Goal: Task Accomplishment & Management: Manage account settings

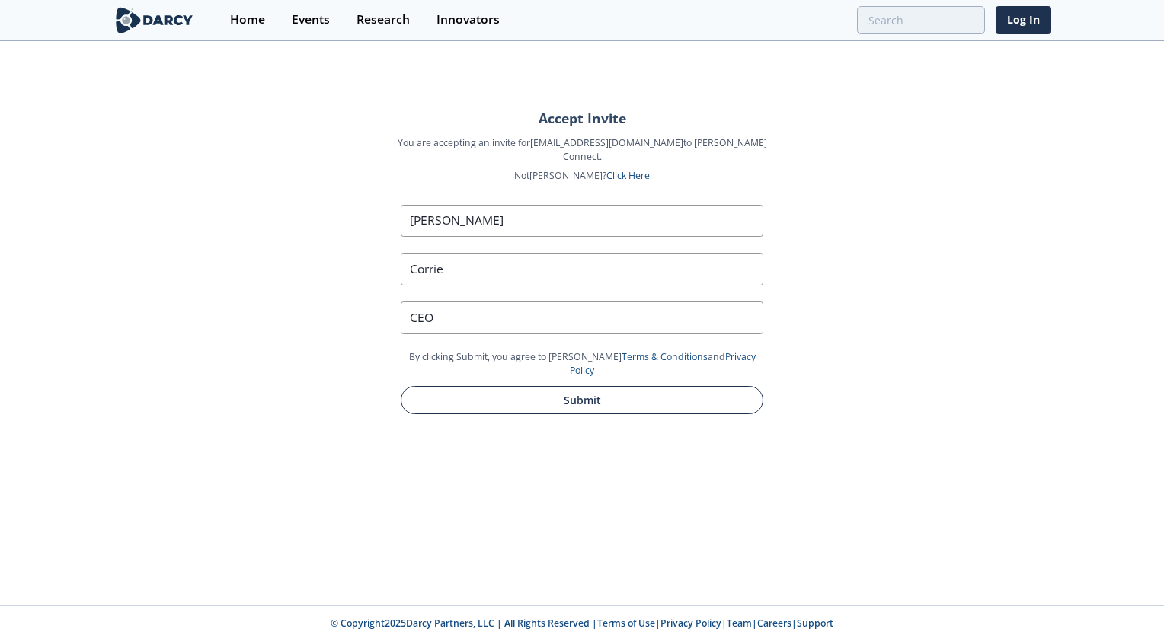
click at [594, 386] on button "Submit" at bounding box center [582, 400] width 363 height 28
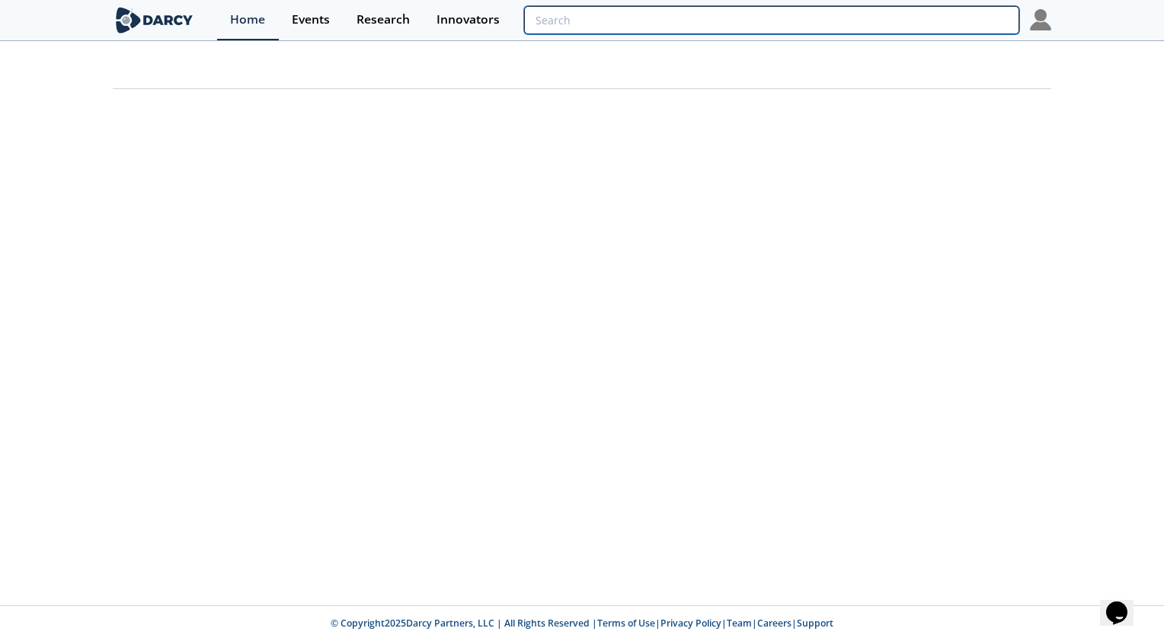
click at [951, 23] on input "search" at bounding box center [771, 20] width 495 height 28
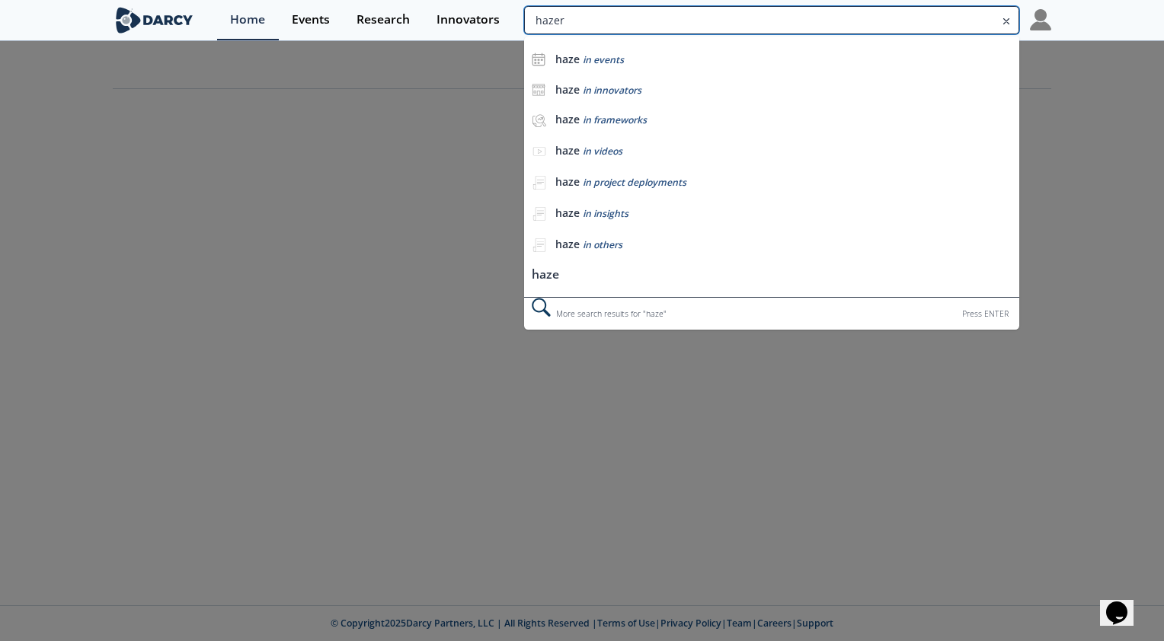
type input "hazer"
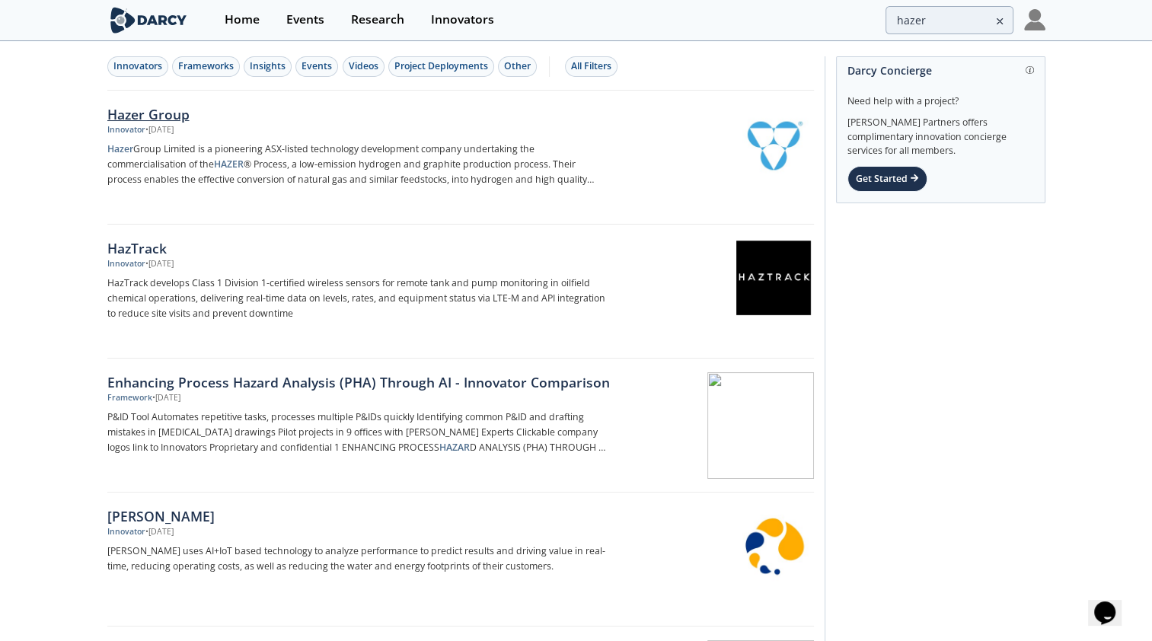
click at [158, 116] on div "Hazer Group" at bounding box center [359, 114] width 504 height 20
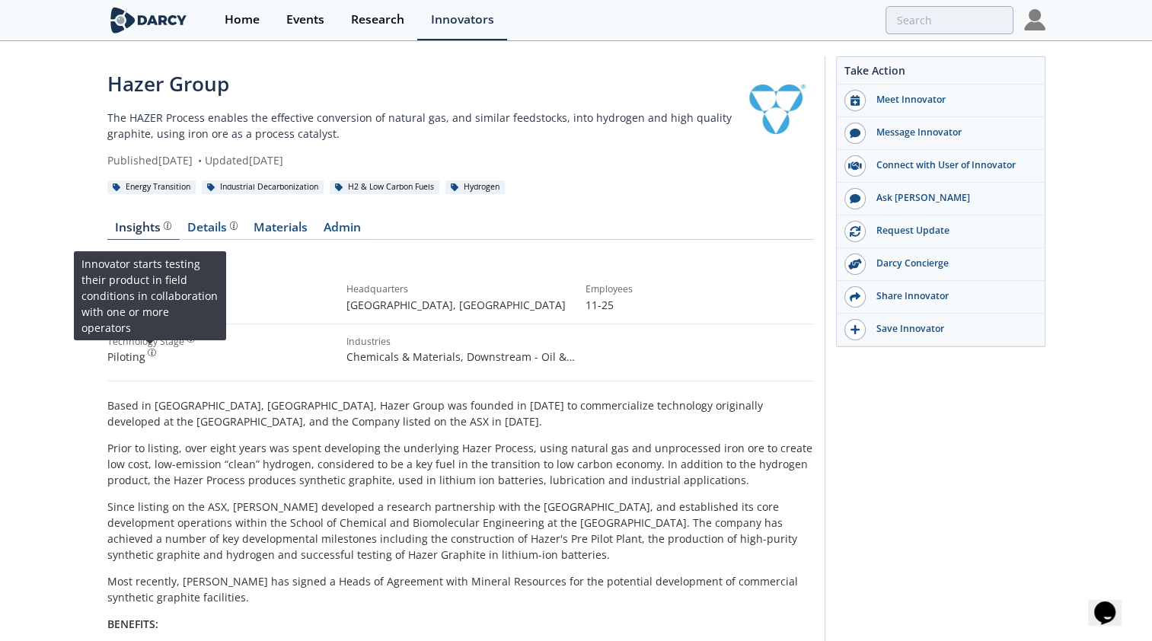
click at [149, 355] on img at bounding box center [152, 353] width 8 height 8
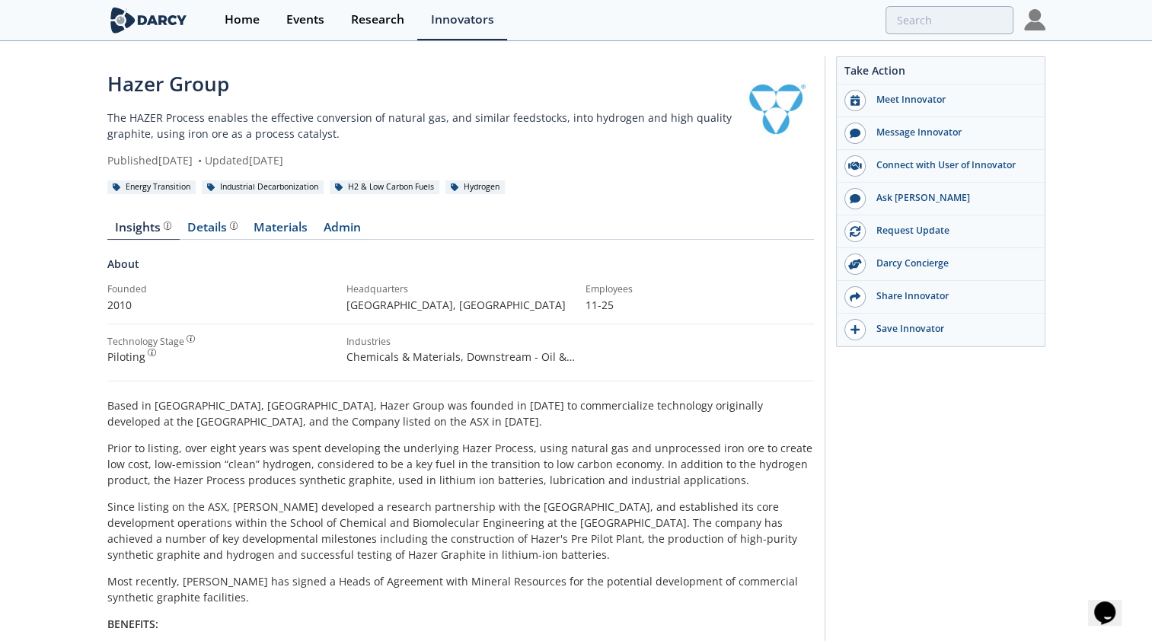
click at [138, 359] on div "Piloting Innovator starts testing their product in field conditions in collabor…" at bounding box center [221, 357] width 228 height 16
click at [161, 222] on div at bounding box center [166, 226] width 11 height 8
click at [256, 121] on p "The HAZER Process enables the effective conversion of natural gas, and similar …" at bounding box center [422, 126] width 631 height 32
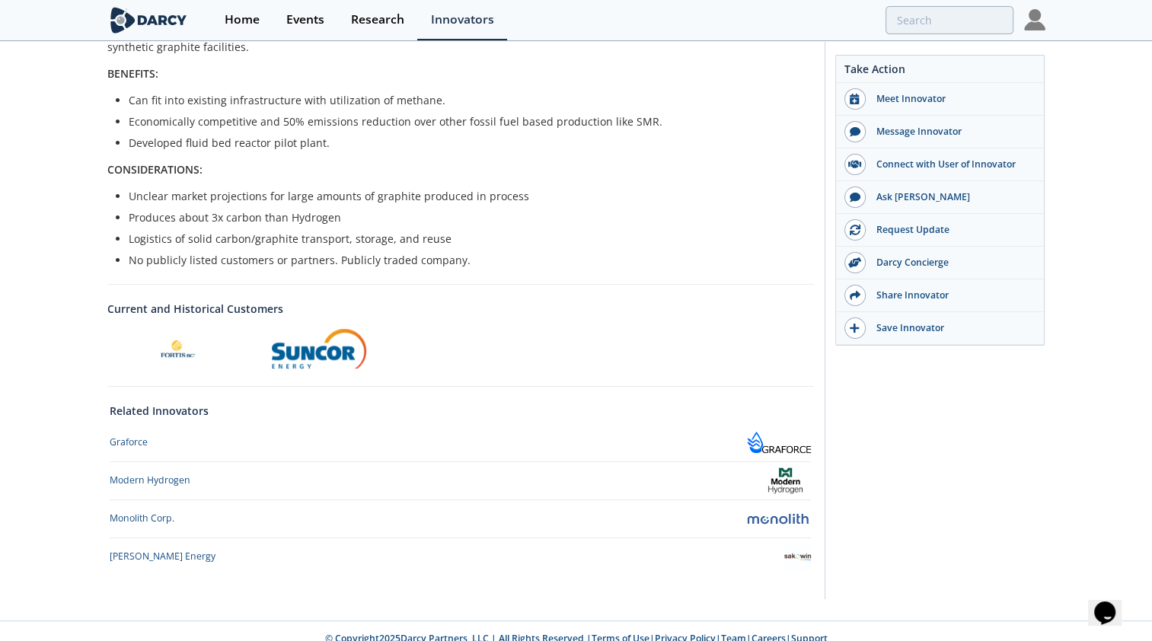
scroll to position [564, 0]
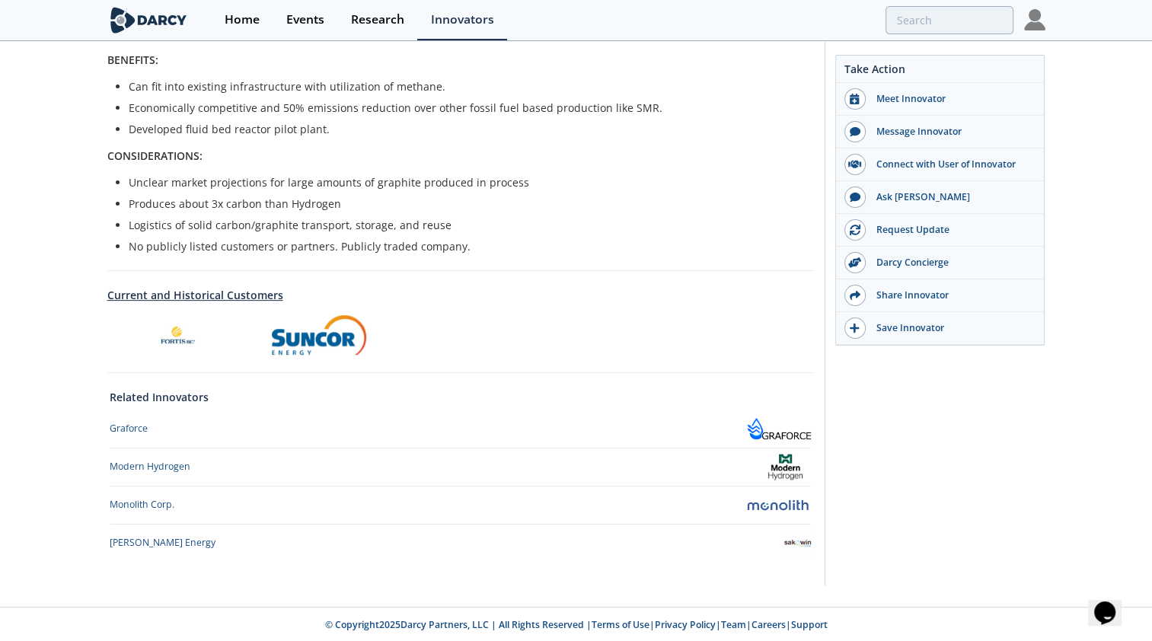
click at [204, 296] on link "Current and Historical Customers" at bounding box center [460, 295] width 707 height 16
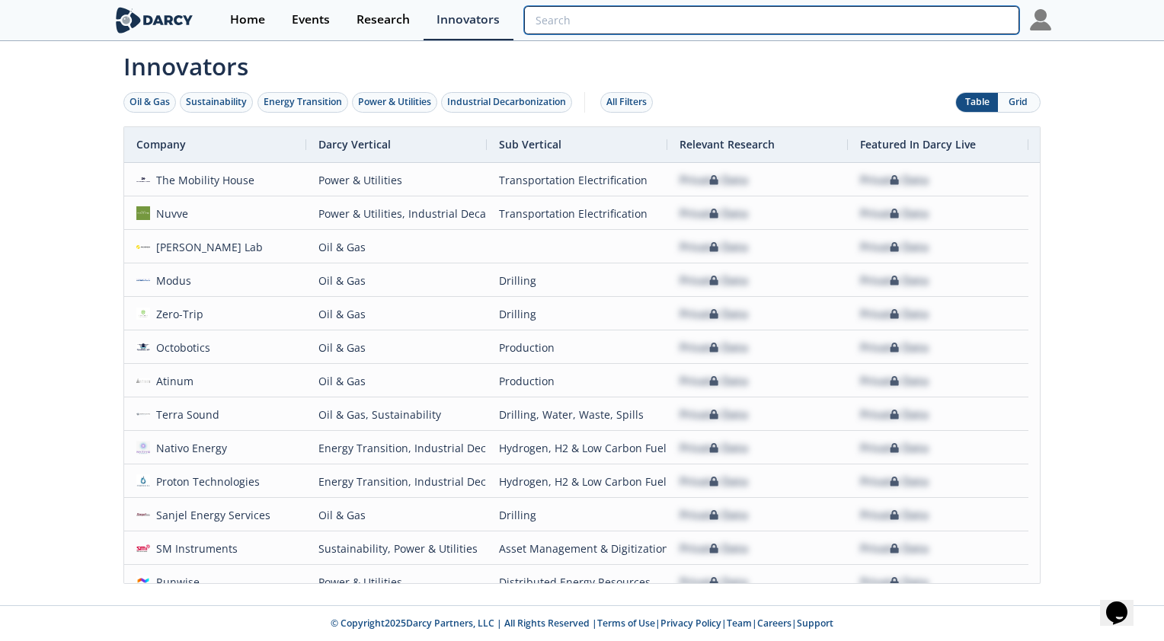
click at [917, 20] on input "search" at bounding box center [771, 20] width 495 height 28
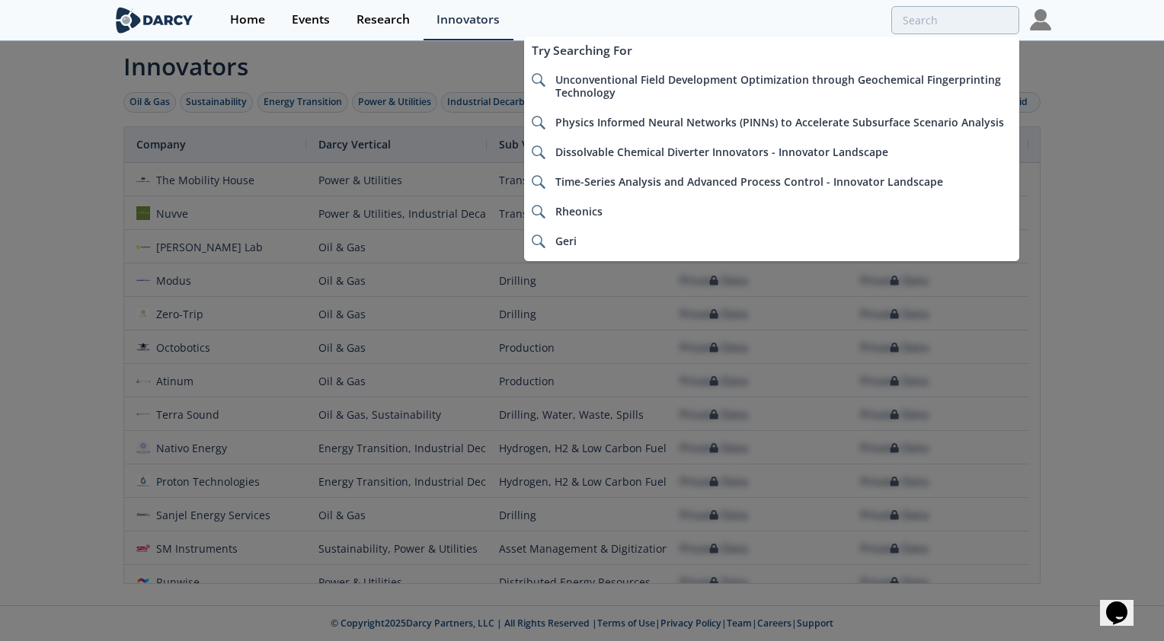
click at [46, 193] on div at bounding box center [582, 320] width 1164 height 641
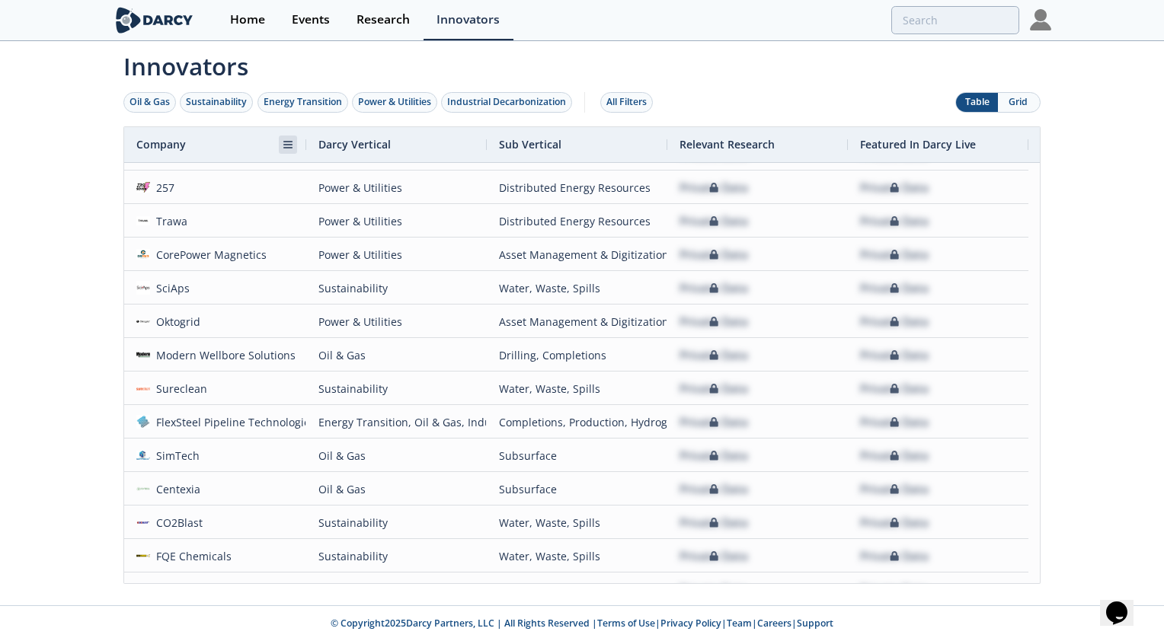
click at [292, 147] on span at bounding box center [288, 145] width 12 height 12
click at [407, 247] on button "Apply" at bounding box center [413, 243] width 55 height 30
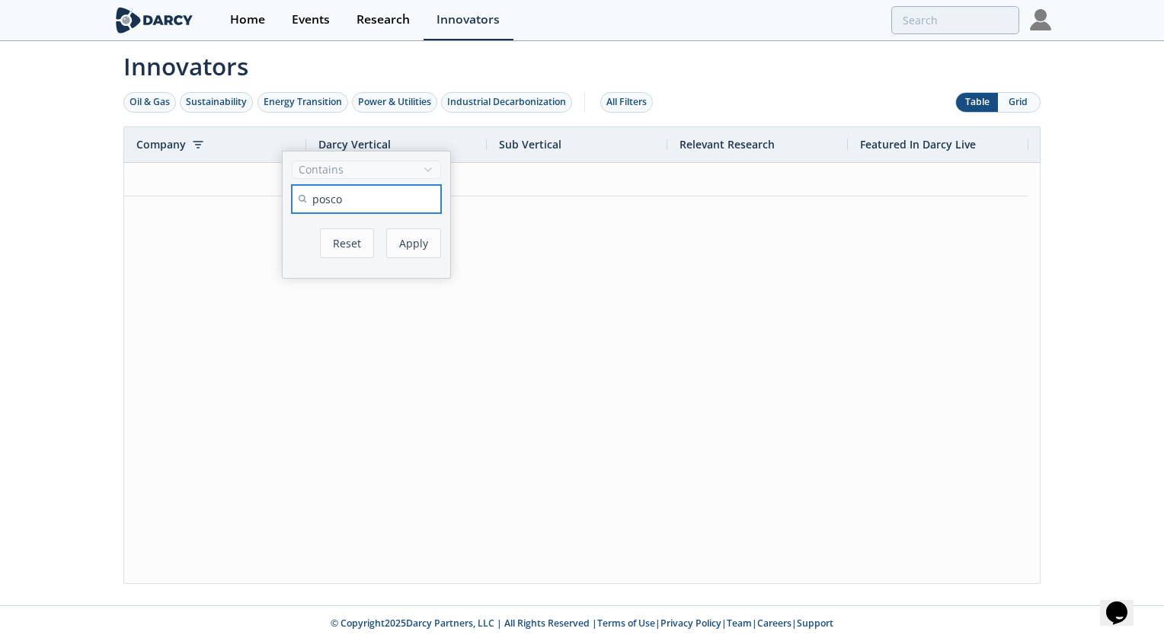
click at [379, 195] on input "posco" at bounding box center [366, 199] width 149 height 28
type input "p"
click at [386, 228] on button "Apply" at bounding box center [413, 243] width 55 height 30
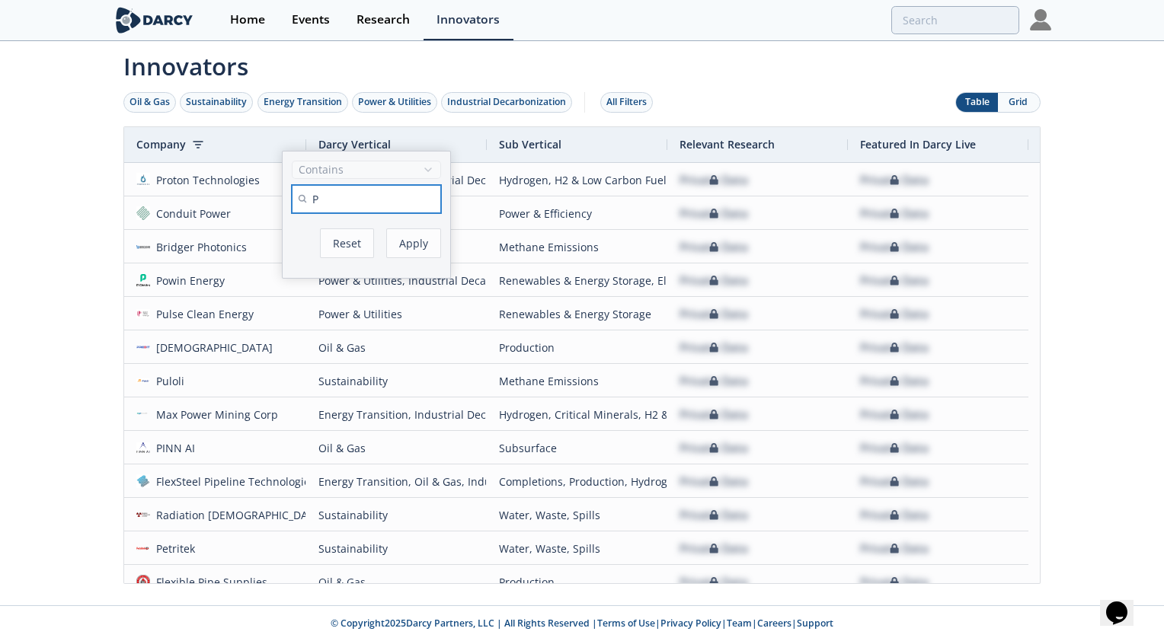
click at [335, 195] on input "P" at bounding box center [366, 199] width 149 height 28
click at [386, 228] on button "Apply" at bounding box center [413, 243] width 55 height 30
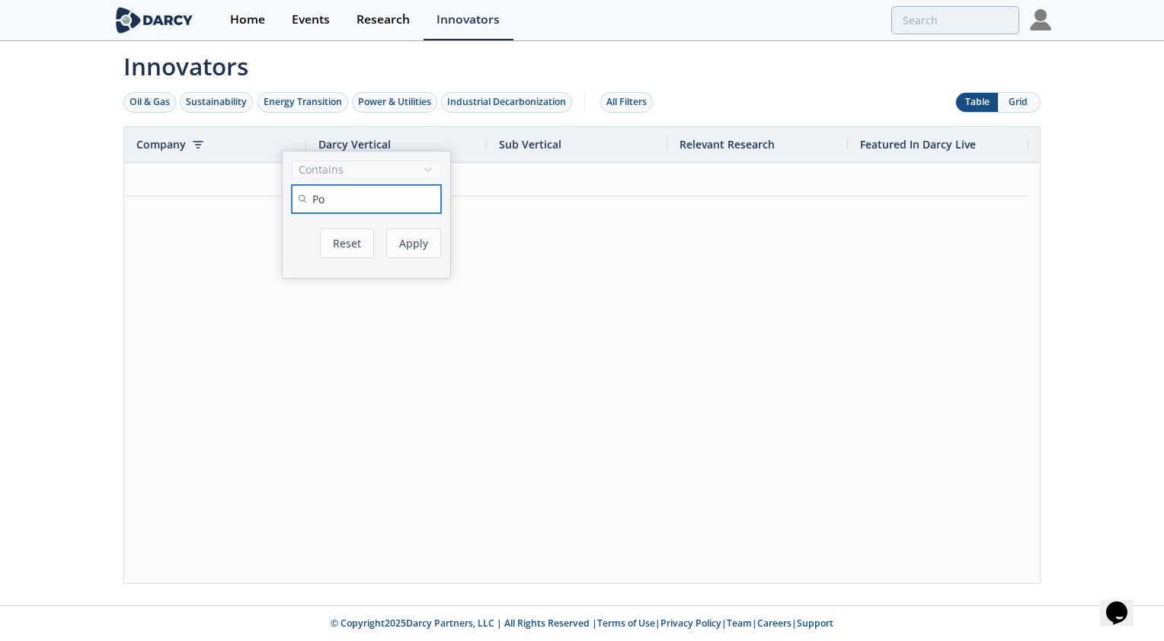
type input "P"
click at [430, 247] on button "Apply" at bounding box center [413, 243] width 55 height 30
drag, startPoint x: 350, startPoint y: 198, endPoint x: 312, endPoint y: 198, distance: 38.1
click at [312, 198] on input "chubu" at bounding box center [366, 199] width 149 height 28
type input "mitsui"
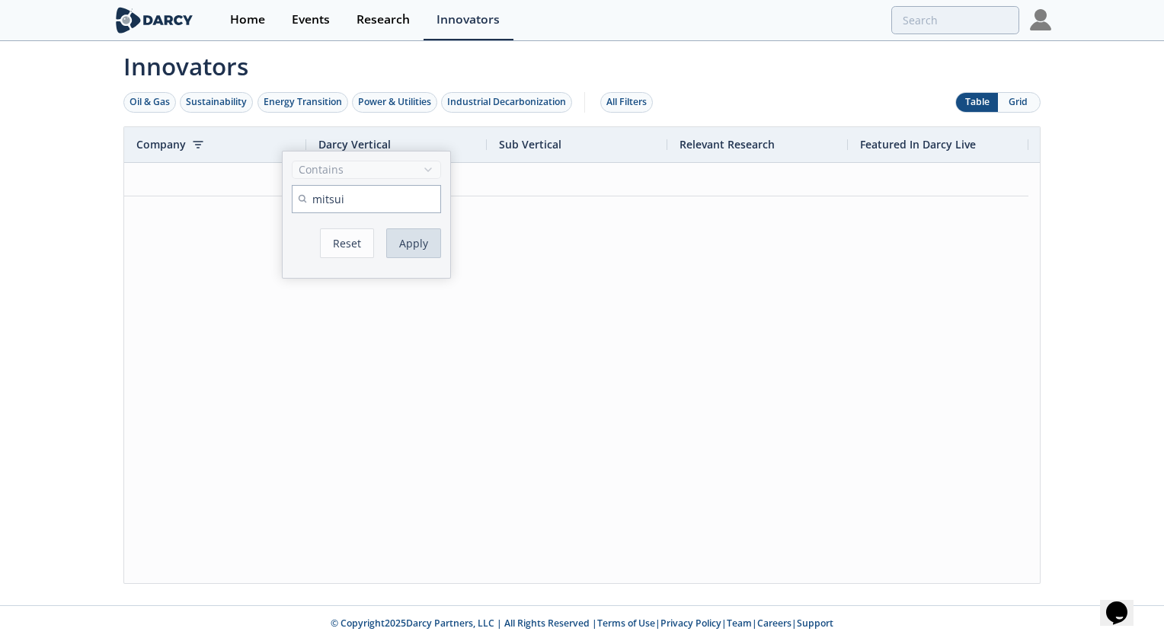
click at [422, 242] on button "Apply" at bounding box center [413, 243] width 55 height 30
drag, startPoint x: 384, startPoint y: 157, endPoint x: 393, endPoint y: 308, distance: 151.8
click at [393, 308] on div "Company [PERSON_NAME] Vertical Sub Vertical Relevant Research to" at bounding box center [581, 355] width 917 height 458
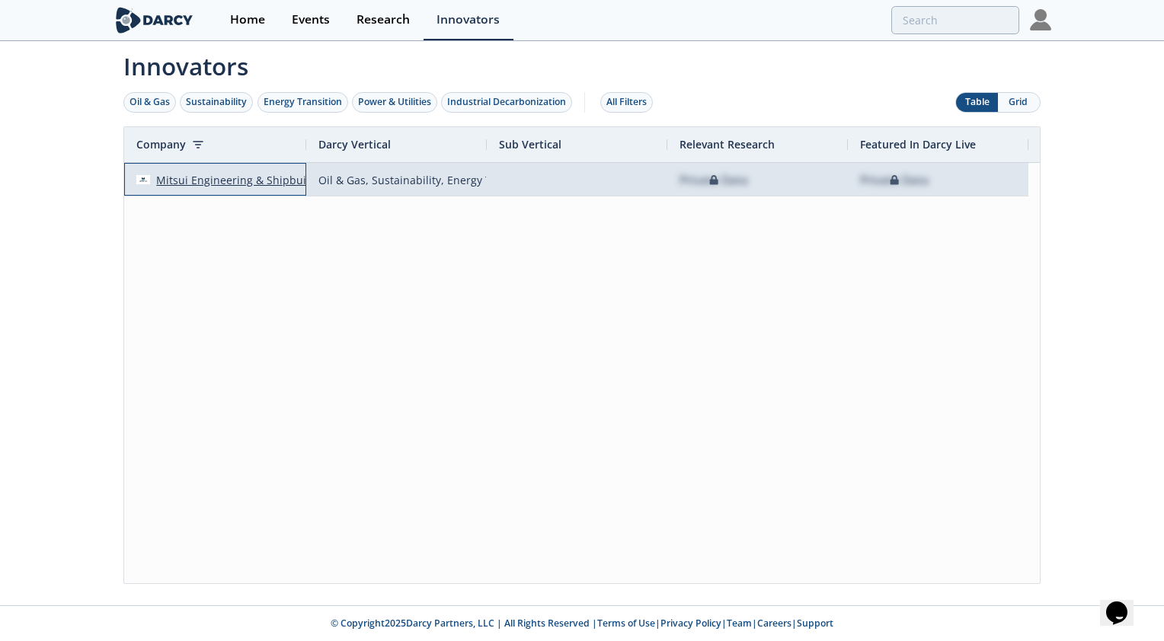
click at [192, 181] on div "Mitsui Engineering & Shipbuilding Co., Ltd." at bounding box center [263, 180] width 227 height 33
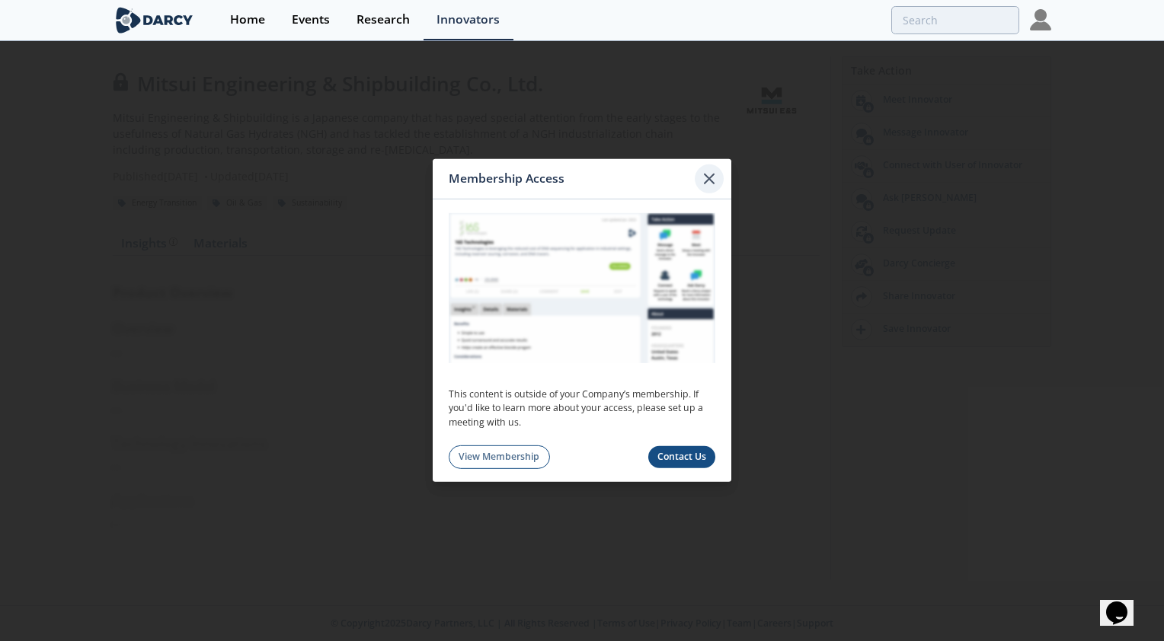
click at [704, 178] on icon at bounding box center [709, 179] width 18 height 18
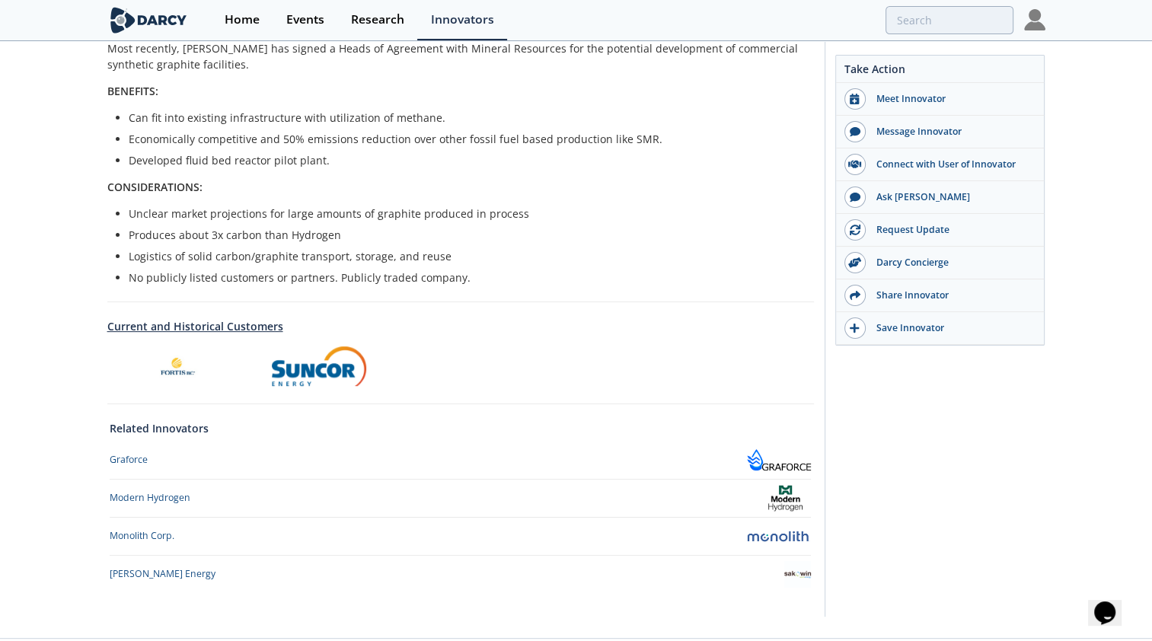
click at [262, 325] on link "Current and Historical Customers" at bounding box center [460, 326] width 707 height 16
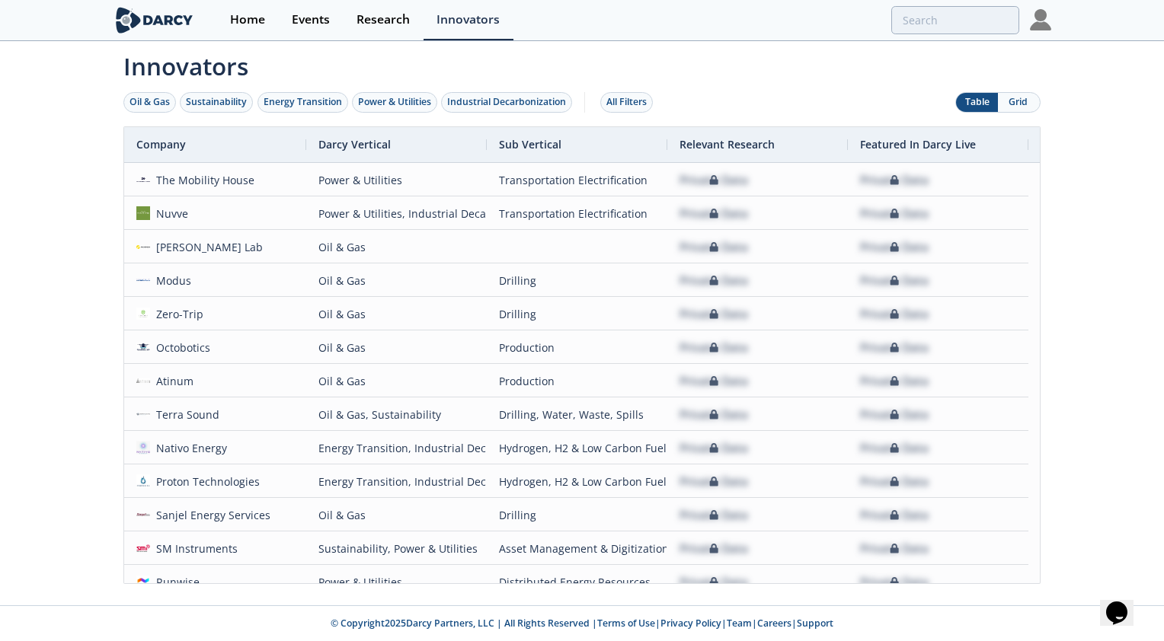
click at [1021, 101] on button "Grid" at bounding box center [1019, 102] width 42 height 19
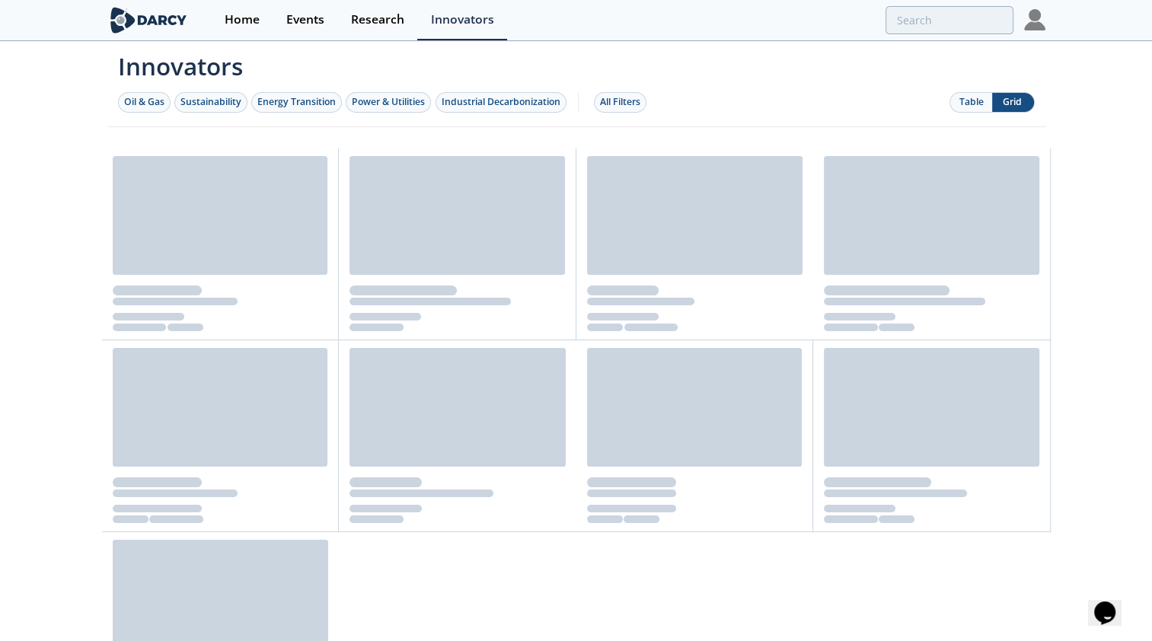
click at [972, 100] on button "Table" at bounding box center [972, 102] width 42 height 19
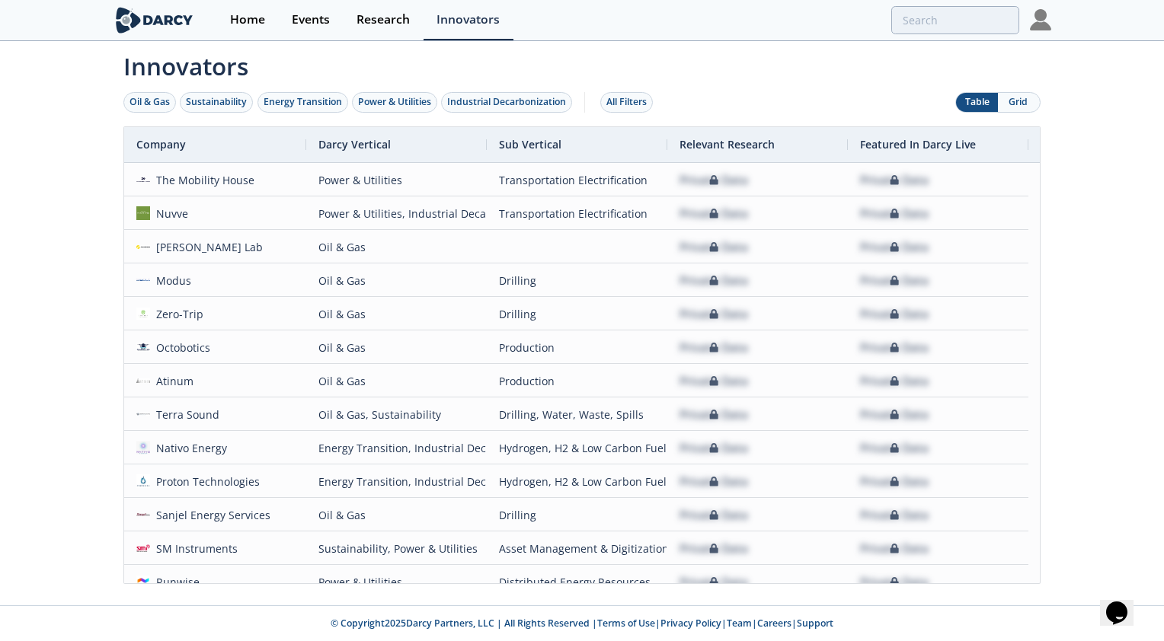
click at [144, 87] on div "Oil & Gas Sustainability Energy Transition Power & Utilities Industrial Decarbo…" at bounding box center [390, 101] width 535 height 47
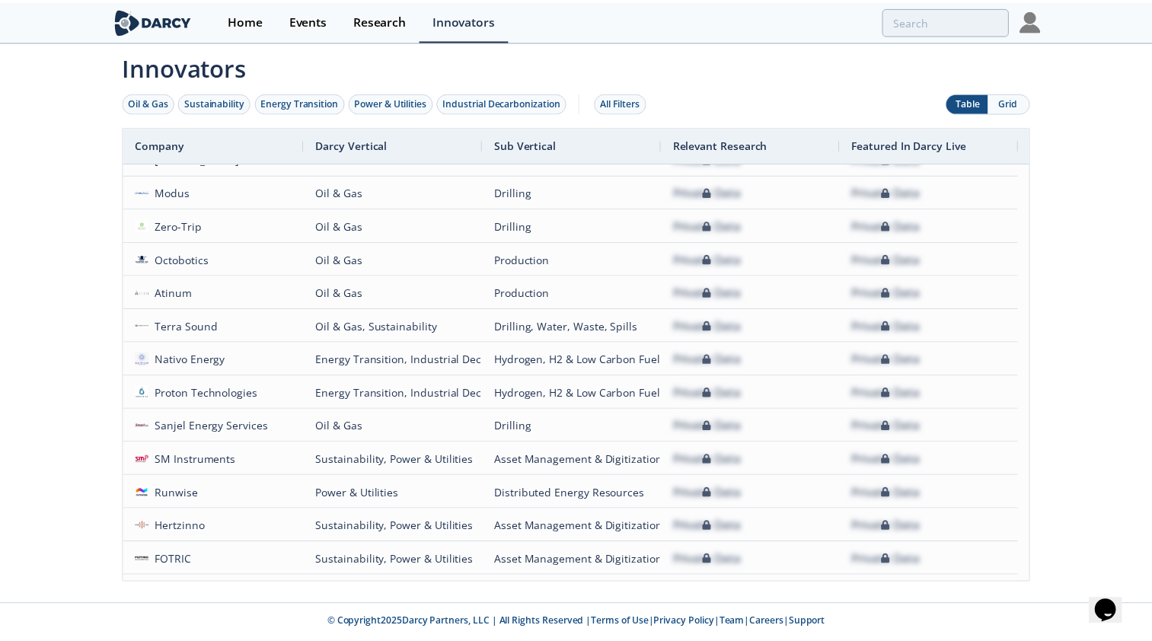
scroll to position [69, 0]
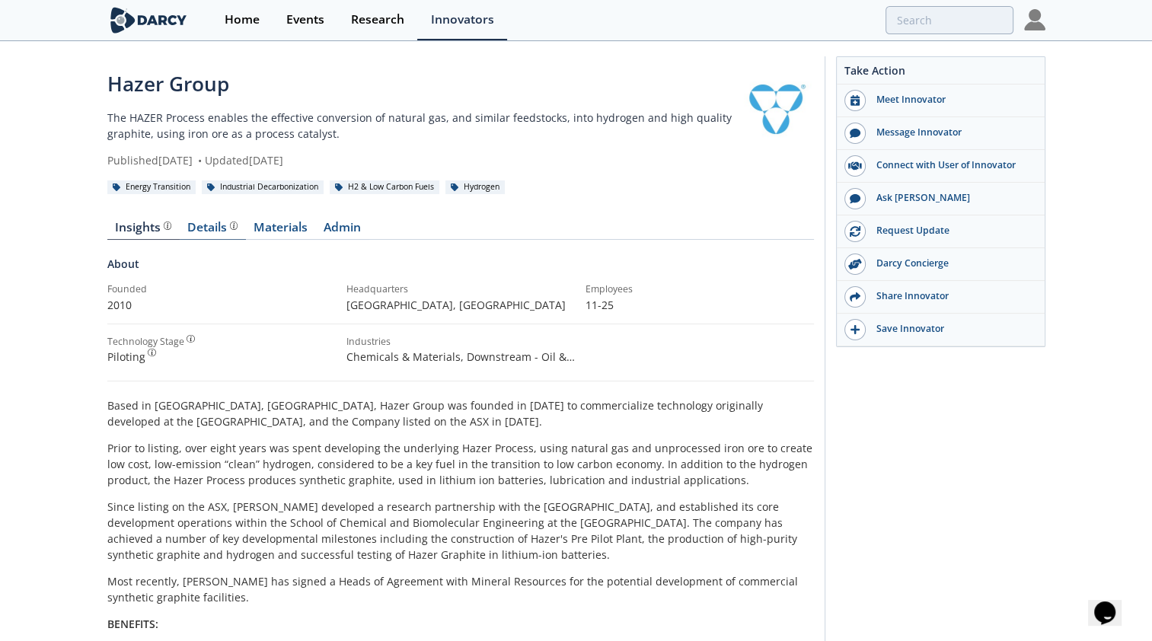
click at [216, 227] on div "Details" at bounding box center [212, 228] width 50 height 12
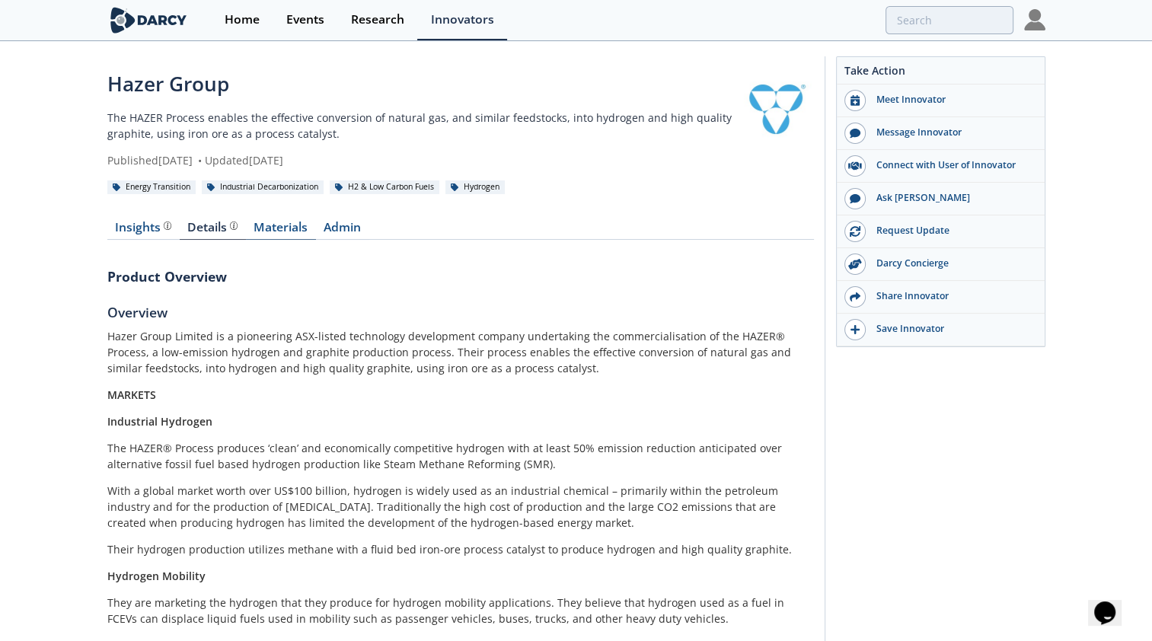
click at [274, 227] on link "Materials" at bounding box center [281, 231] width 70 height 18
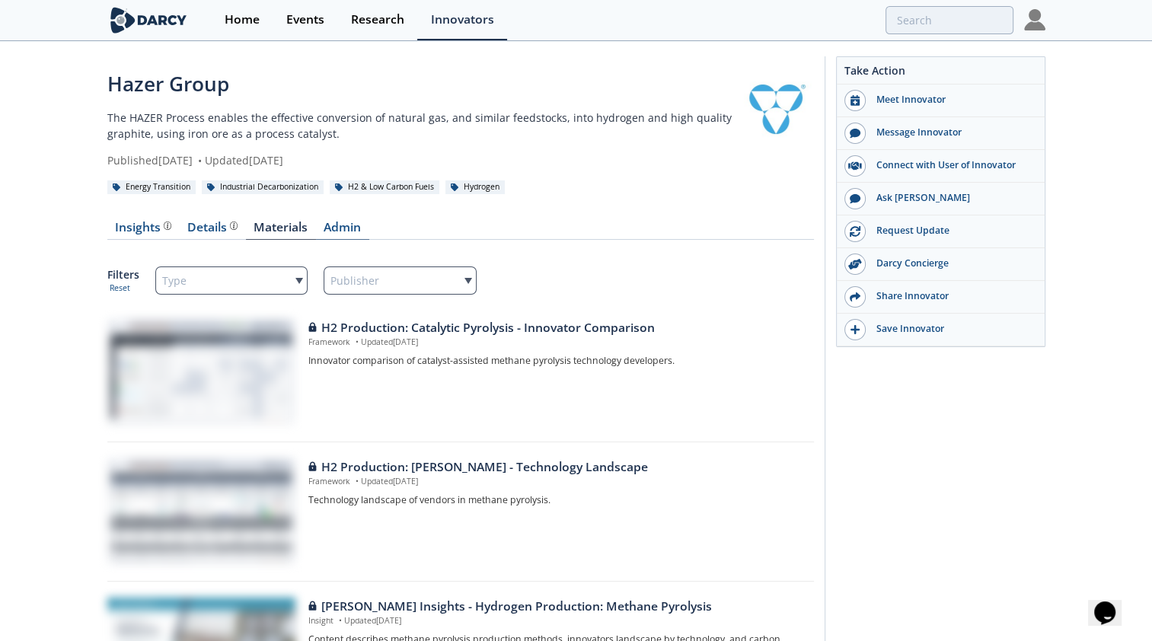
click at [347, 225] on link "Admin" at bounding box center [342, 231] width 53 height 18
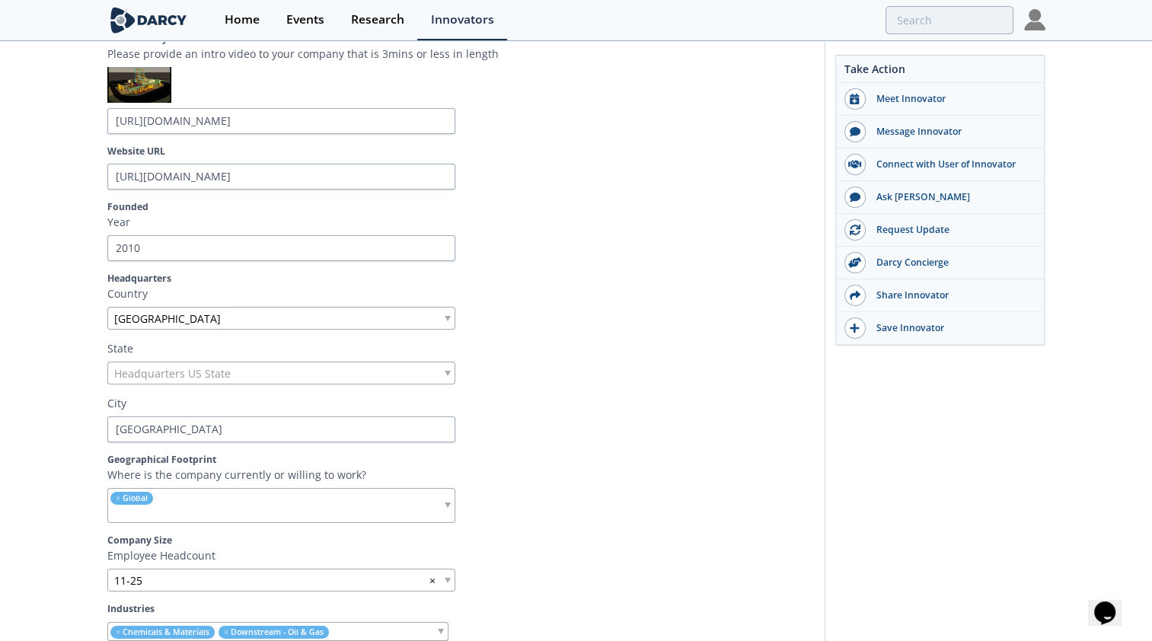
scroll to position [381, 0]
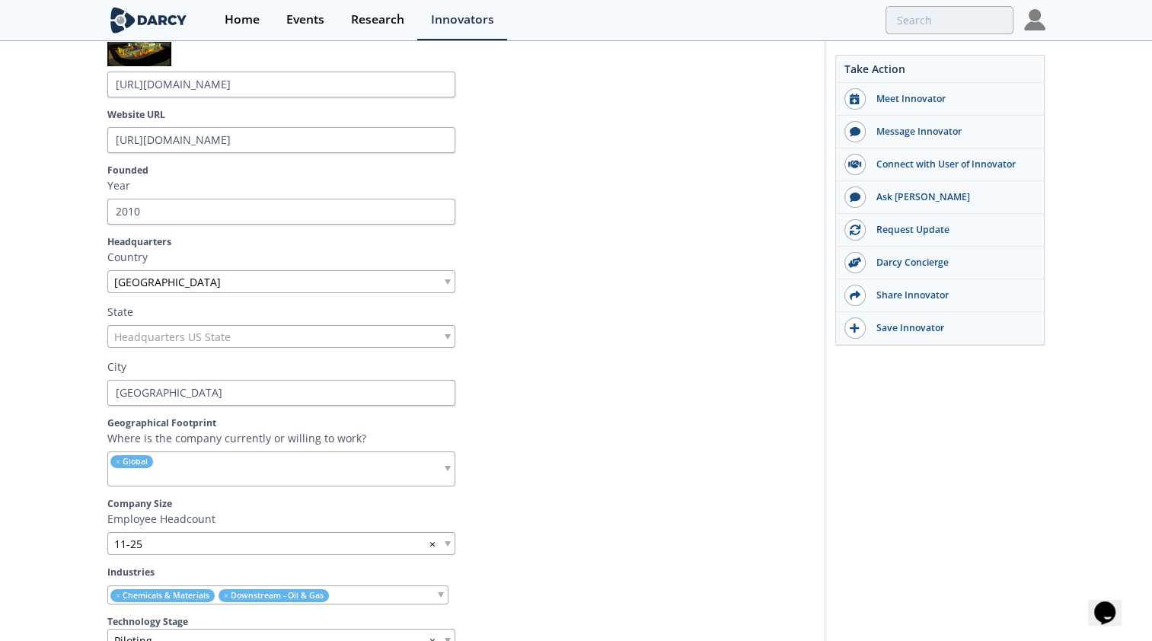
click at [207, 340] on span "Headquarters US State" at bounding box center [172, 336] width 117 height 21
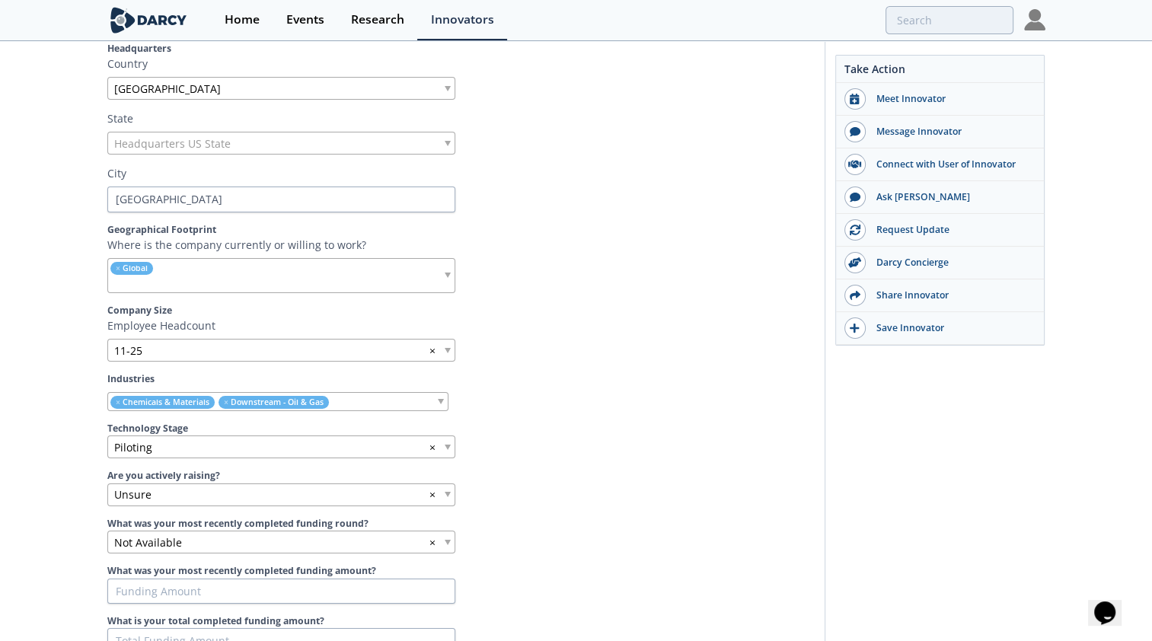
scroll to position [609, 0]
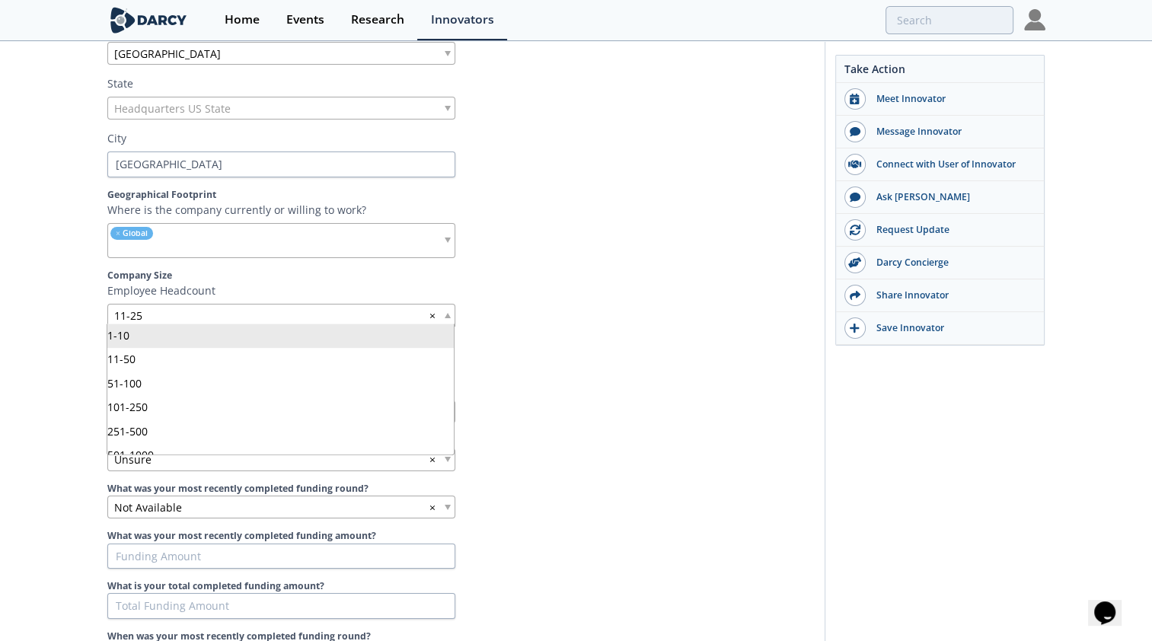
click at [174, 312] on div "11-25 ×" at bounding box center [281, 315] width 348 height 23
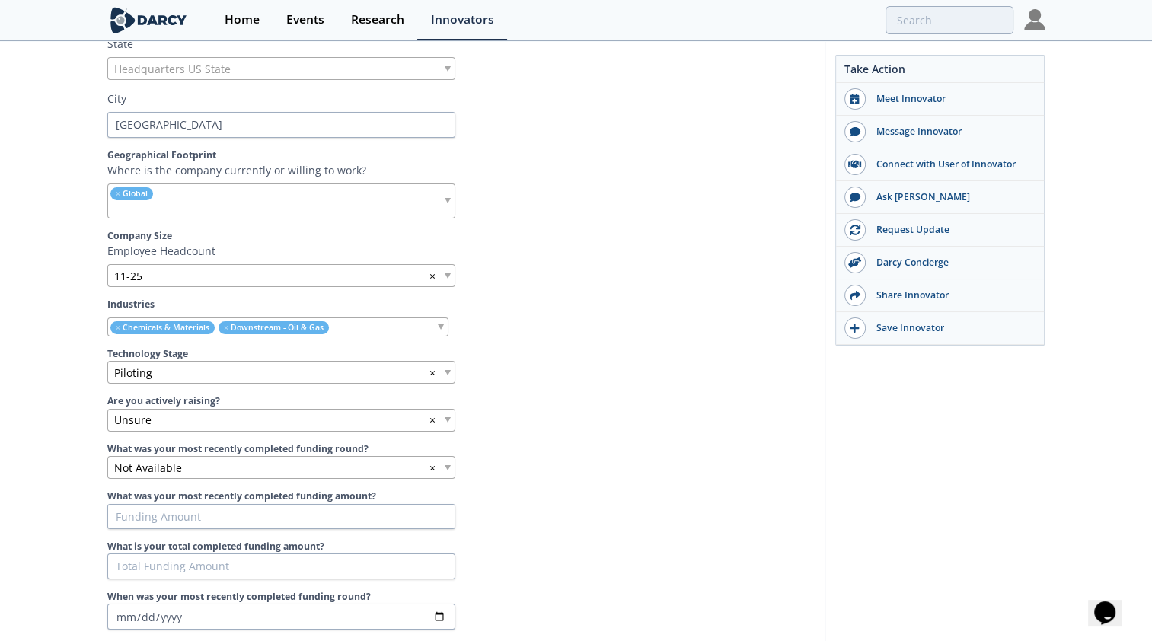
scroll to position [685, 0]
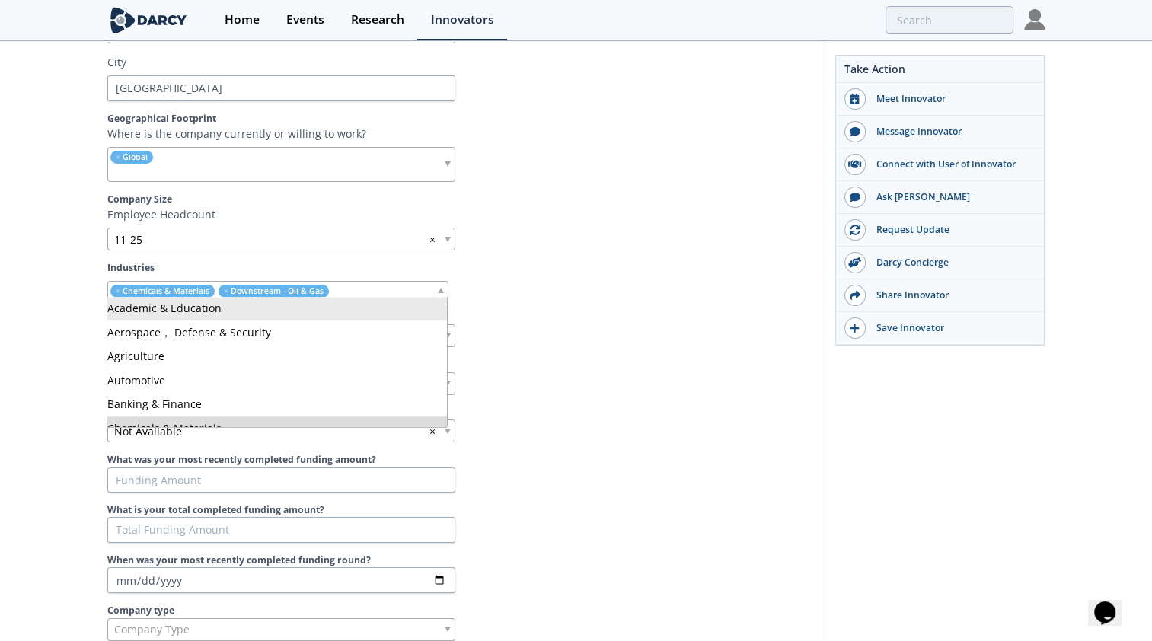
click at [375, 291] on div "× Chemicals & Materials × Downstream - Oil & Gas" at bounding box center [277, 290] width 341 height 19
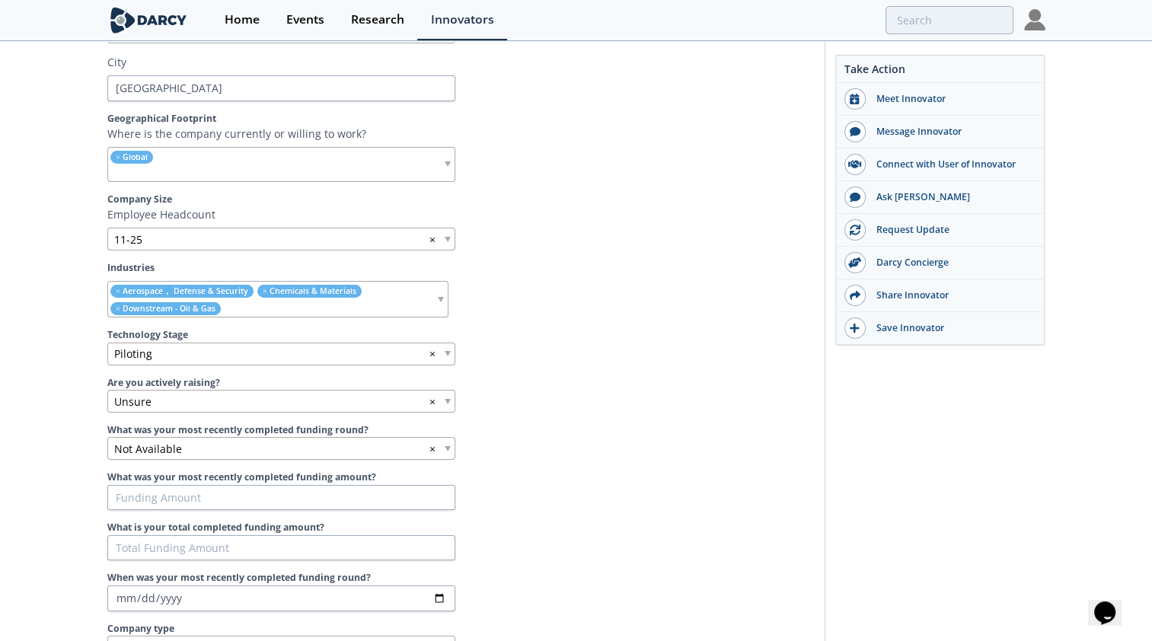
click at [415, 299] on ul "× Aerospace， Defense & Security × Chemicals & Materials × Downstream - Oil & Gas" at bounding box center [272, 299] width 328 height 35
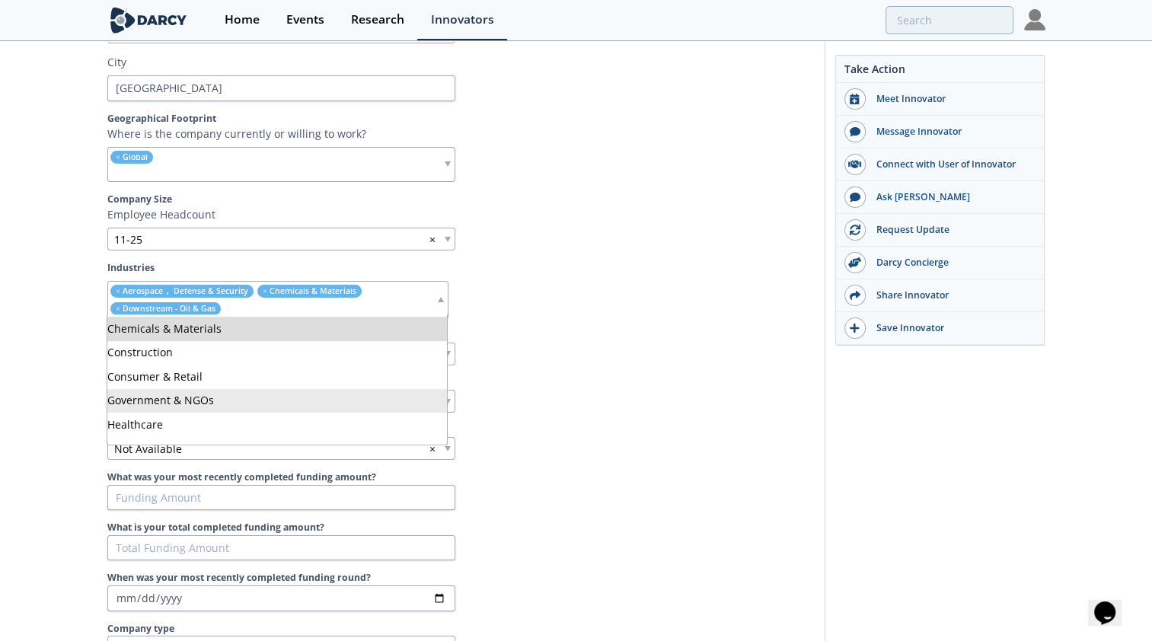
scroll to position [152, 0]
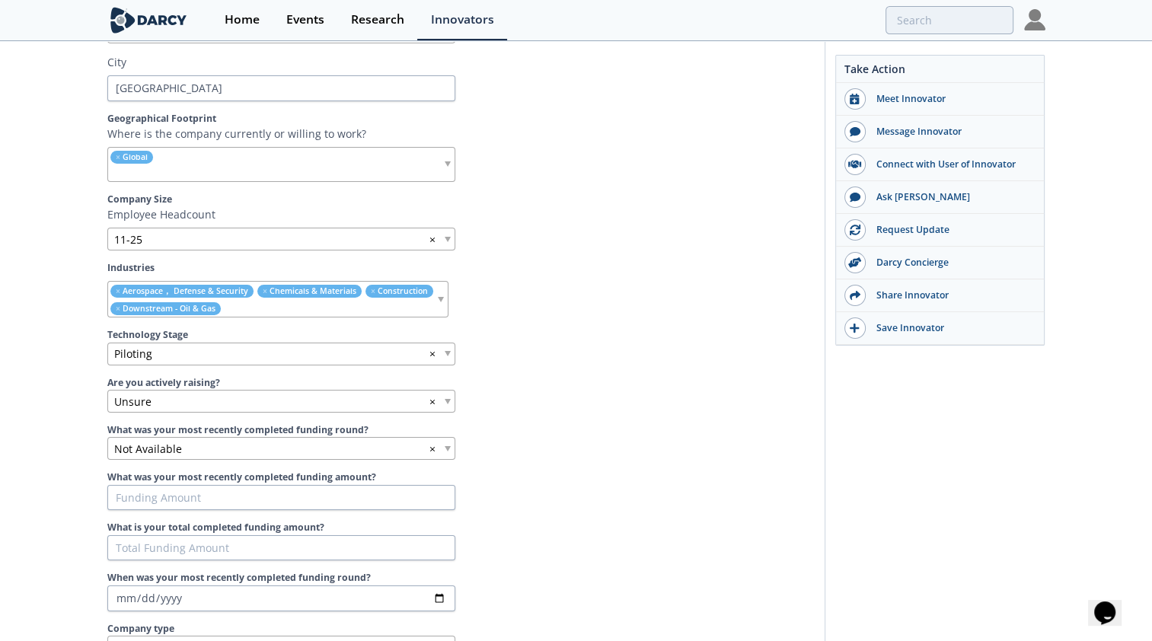
click at [383, 303] on ul "× Aerospace， Defense & Security × Chemicals & Materials × Construction × Downst…" at bounding box center [272, 299] width 328 height 35
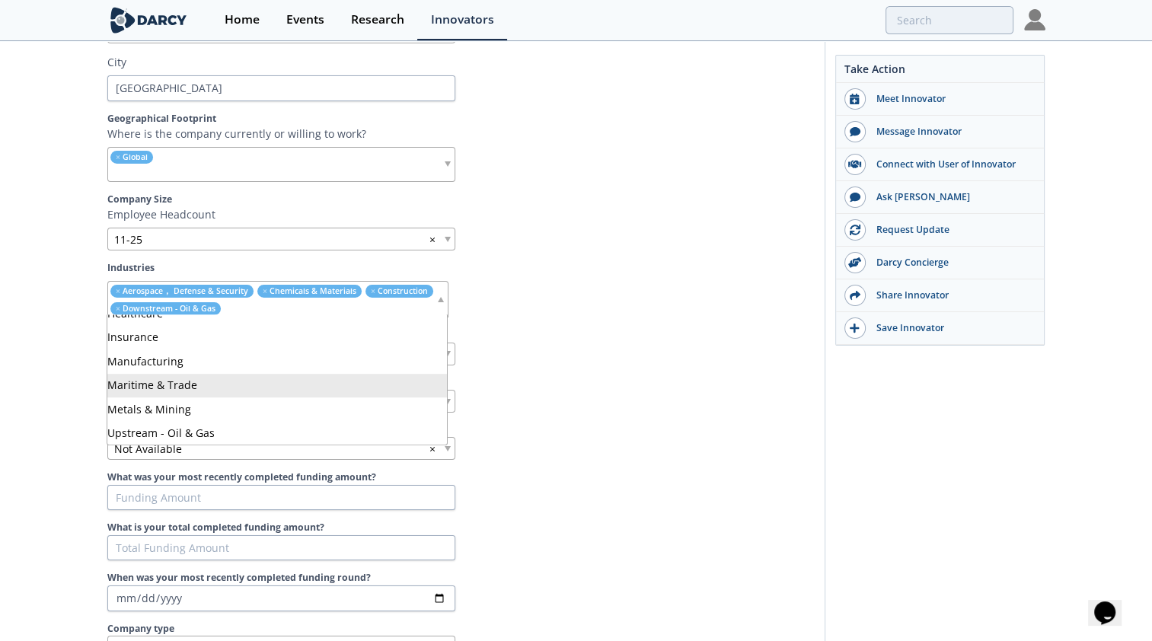
scroll to position [305, 0]
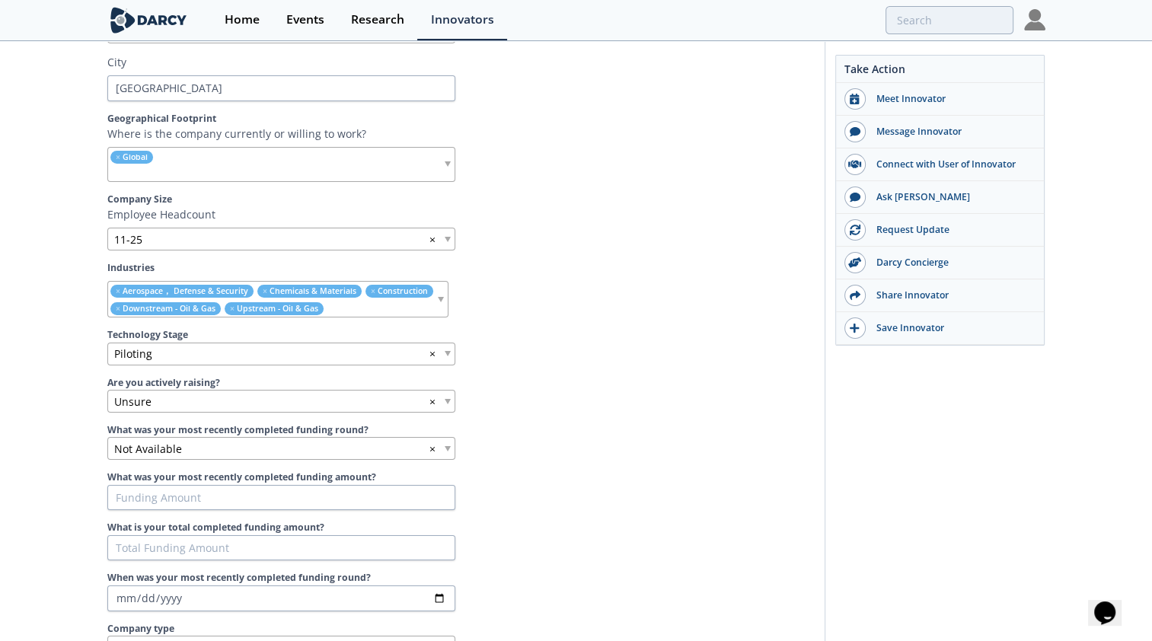
click at [372, 304] on ul "× Aerospace， Defense & Security × Chemicals & Materials × Construction × Downst…" at bounding box center [272, 299] width 328 height 35
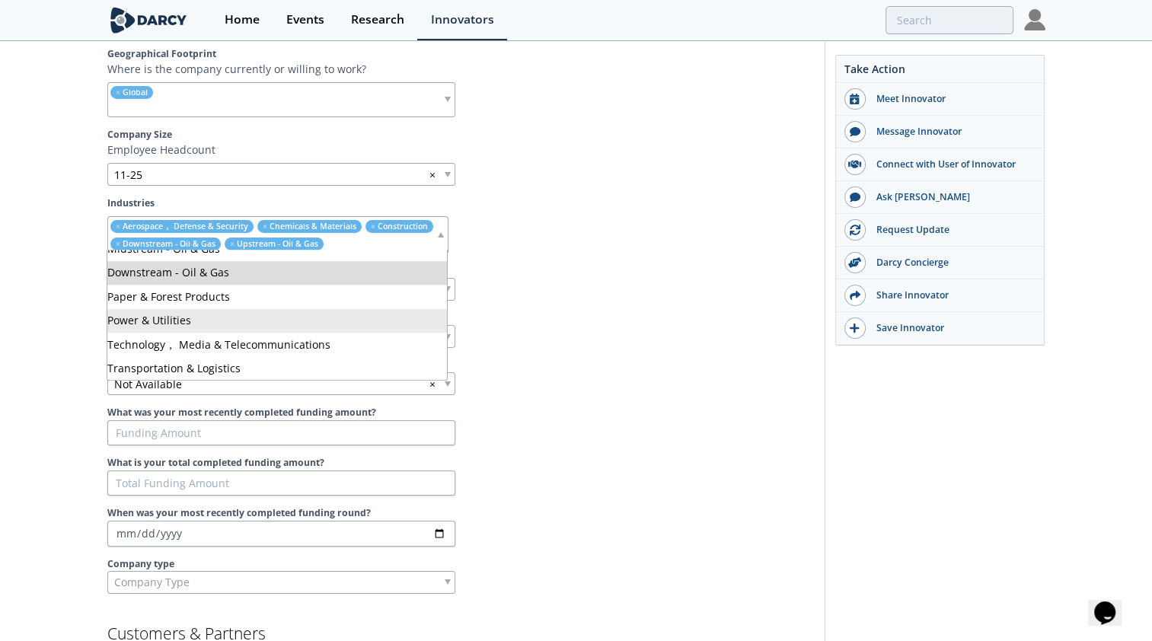
scroll to position [838, 0]
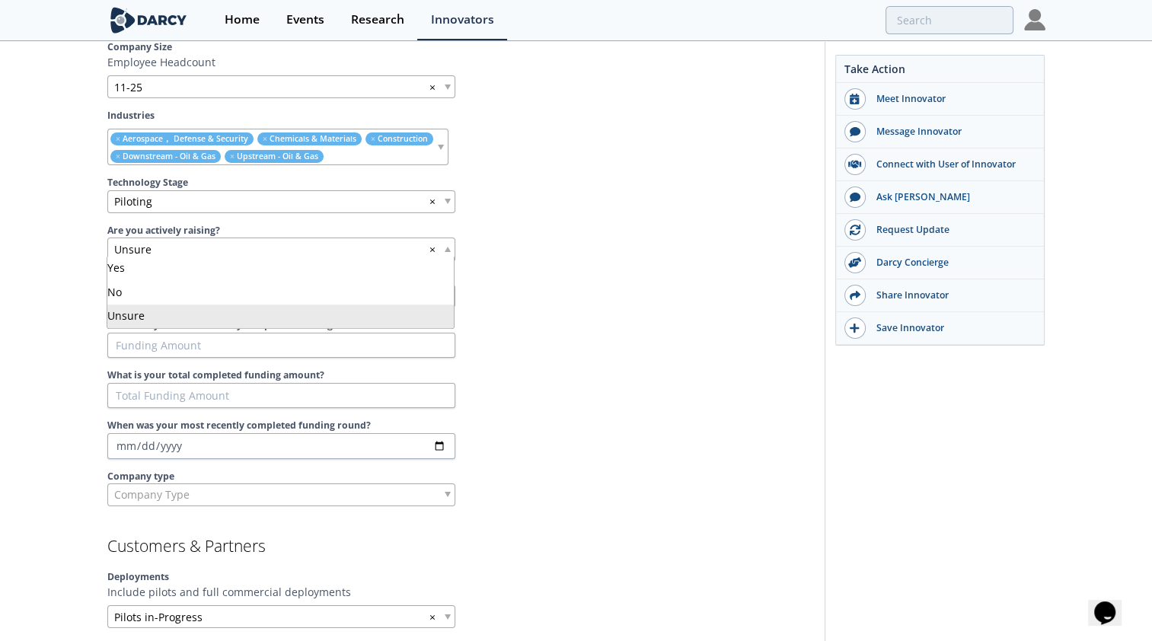
click at [195, 246] on div "Unsure ×" at bounding box center [281, 249] width 348 height 23
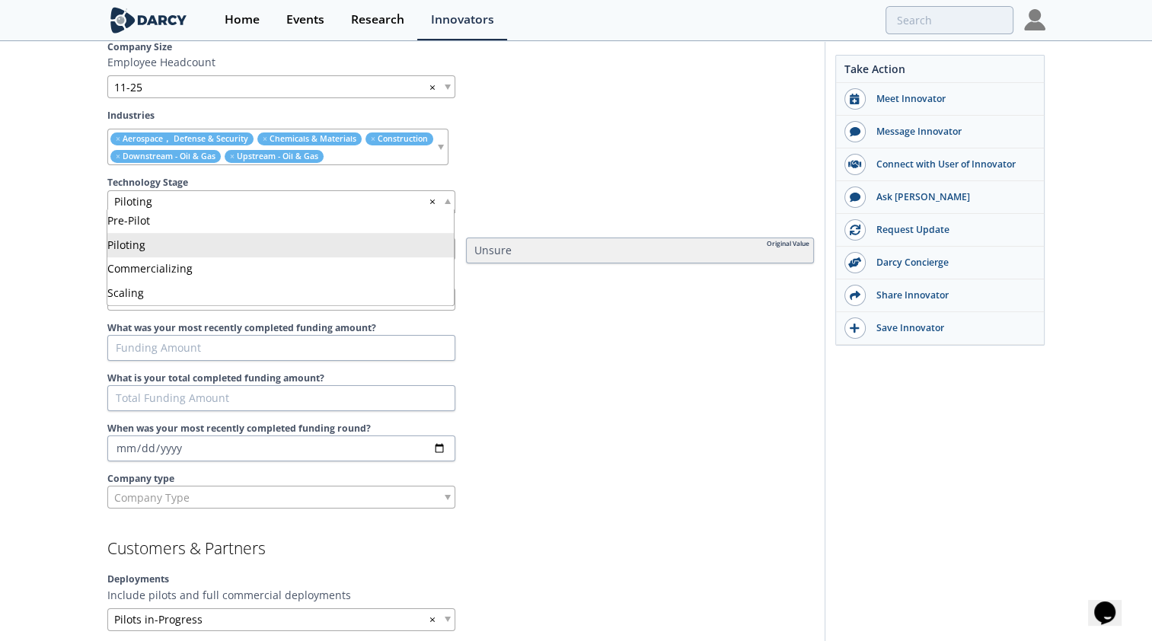
click at [220, 202] on div "Piloting ×" at bounding box center [281, 201] width 348 height 23
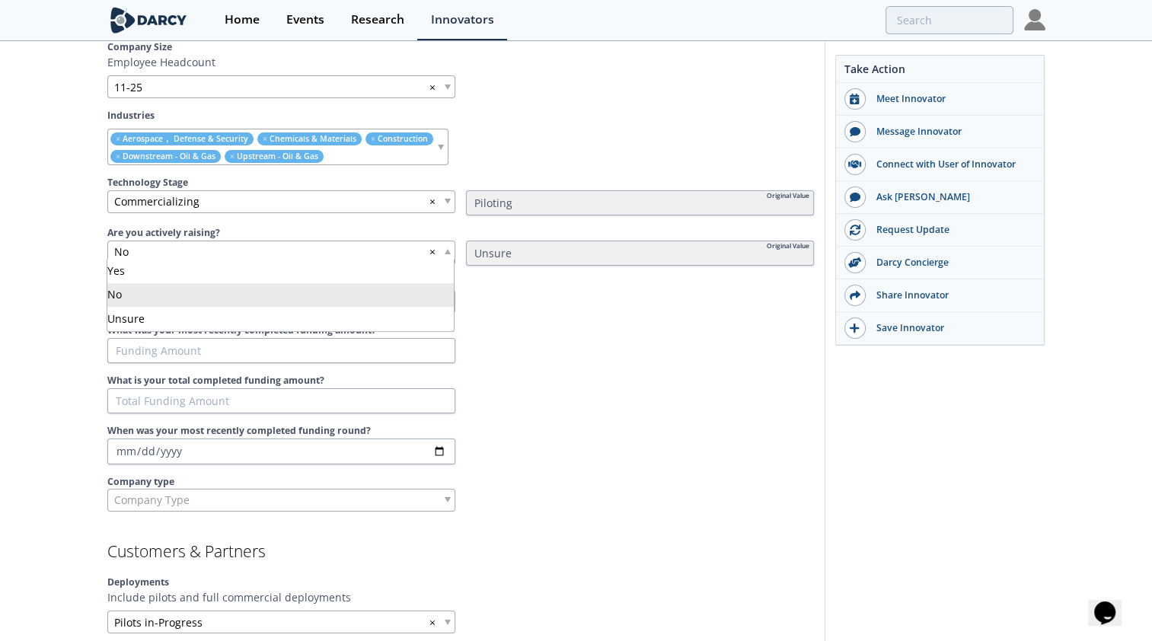
click at [227, 245] on div "No ×" at bounding box center [281, 252] width 348 height 23
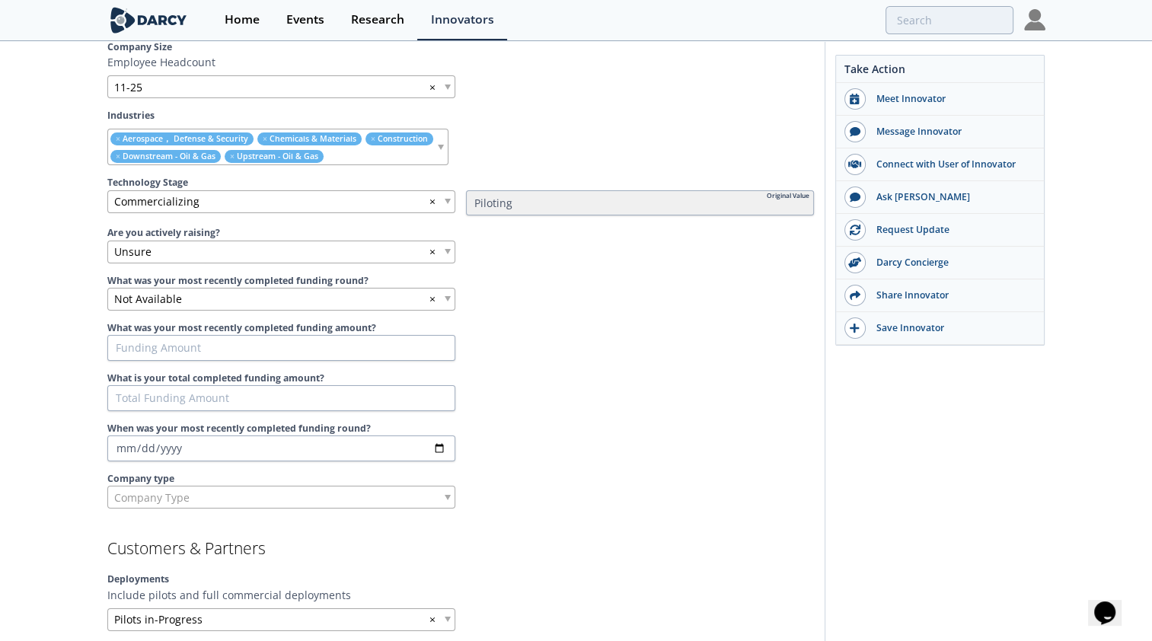
click at [277, 292] on div "Not Available ×" at bounding box center [281, 299] width 348 height 23
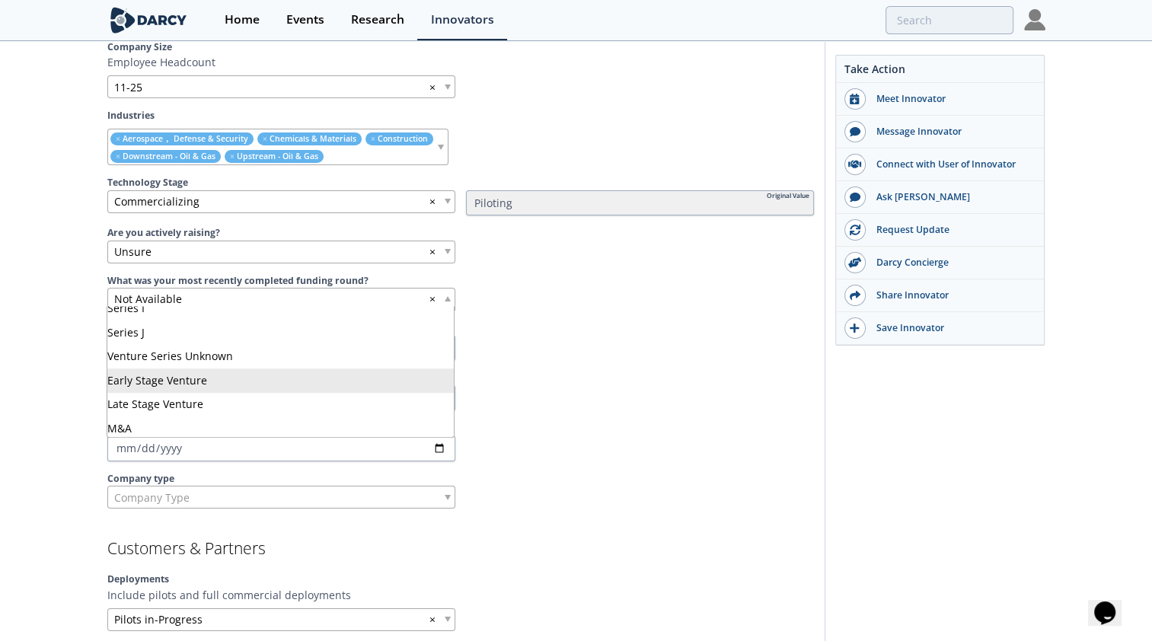
scroll to position [685, 0]
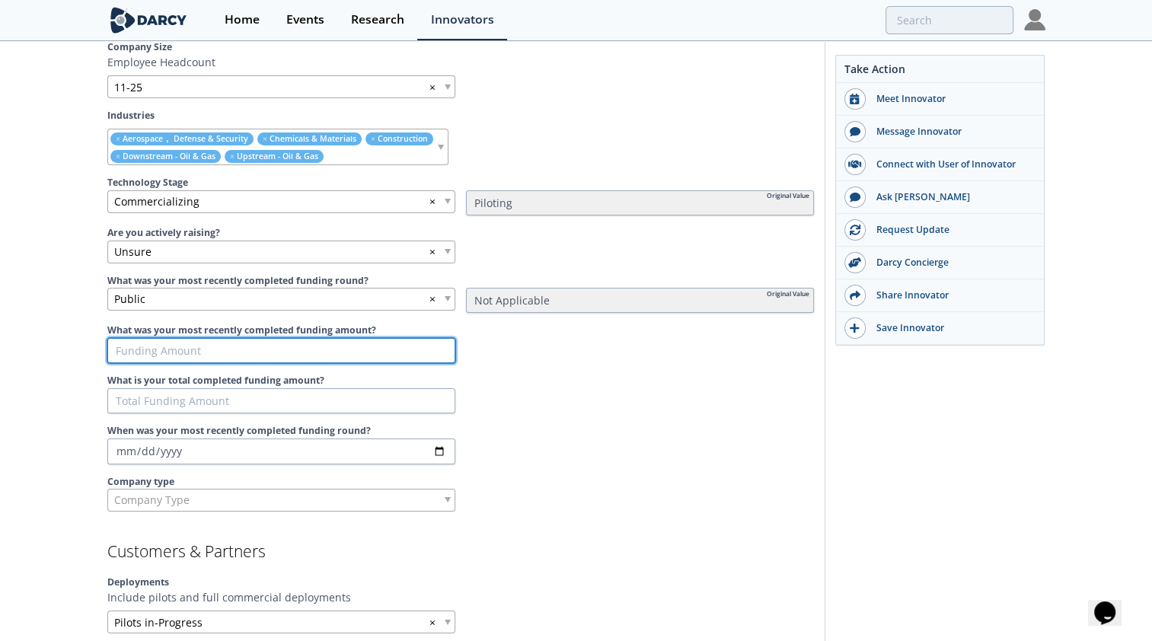
click at [259, 344] on input "What was your most recently completed funding amount?" at bounding box center [281, 351] width 348 height 26
type input "1"
type input "15"
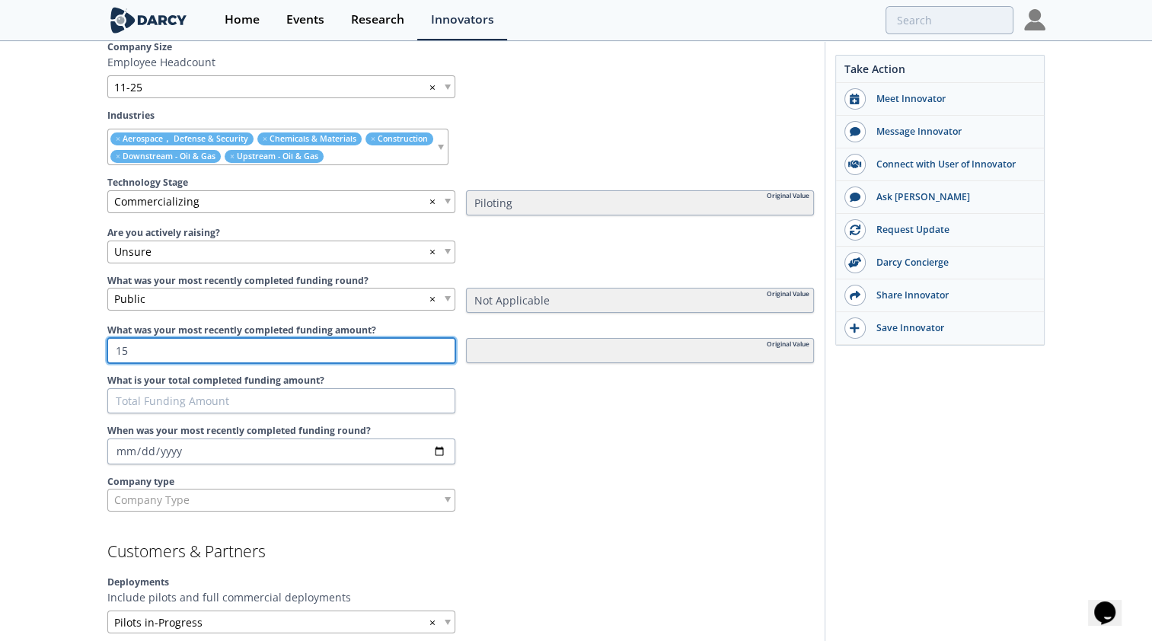
click at [417, 347] on input "15" at bounding box center [281, 351] width 348 height 26
type input "1"
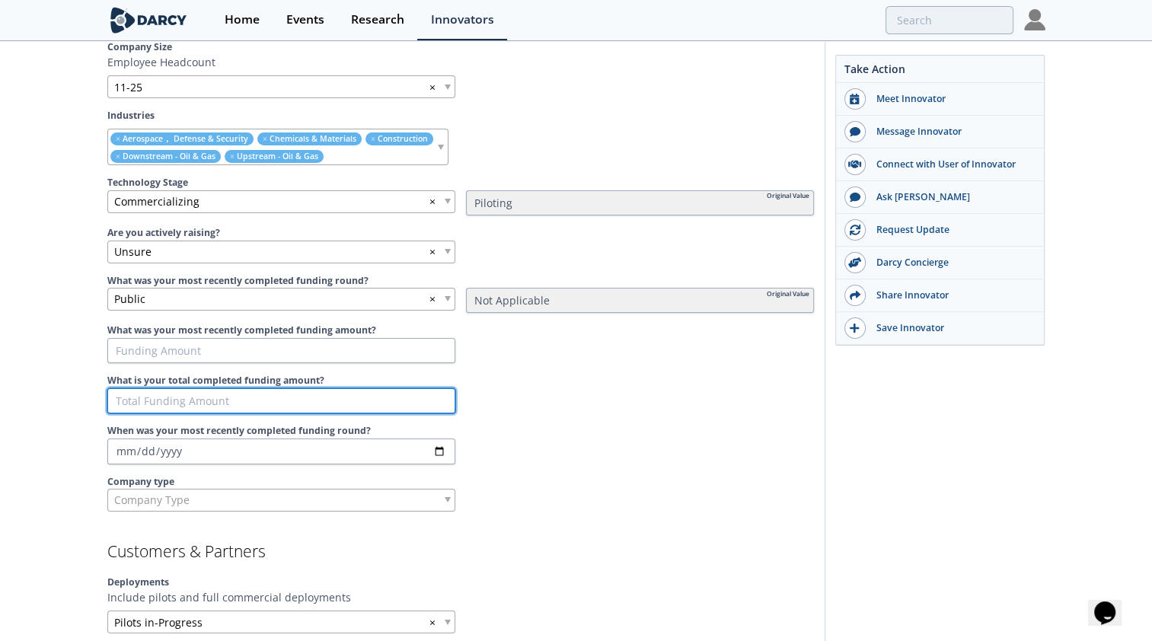
click at [174, 401] on input "What is your total completed funding amount?" at bounding box center [281, 401] width 348 height 26
type input "1"
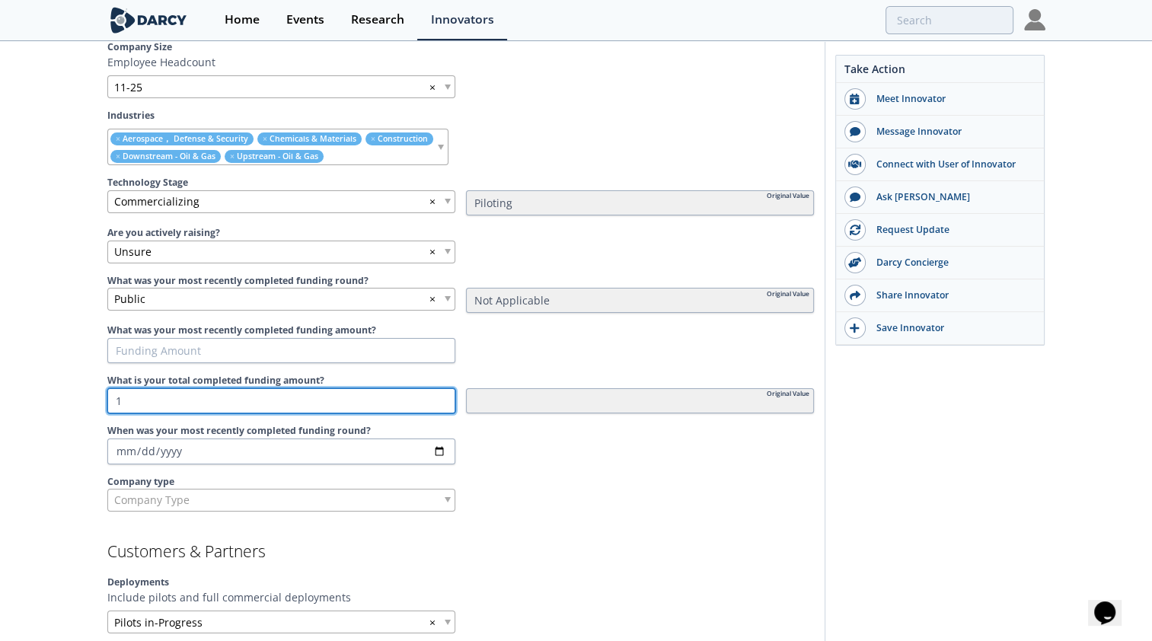
type input "13"
type input "130"
type input "131"
click at [442, 395] on input "131" at bounding box center [281, 401] width 348 height 26
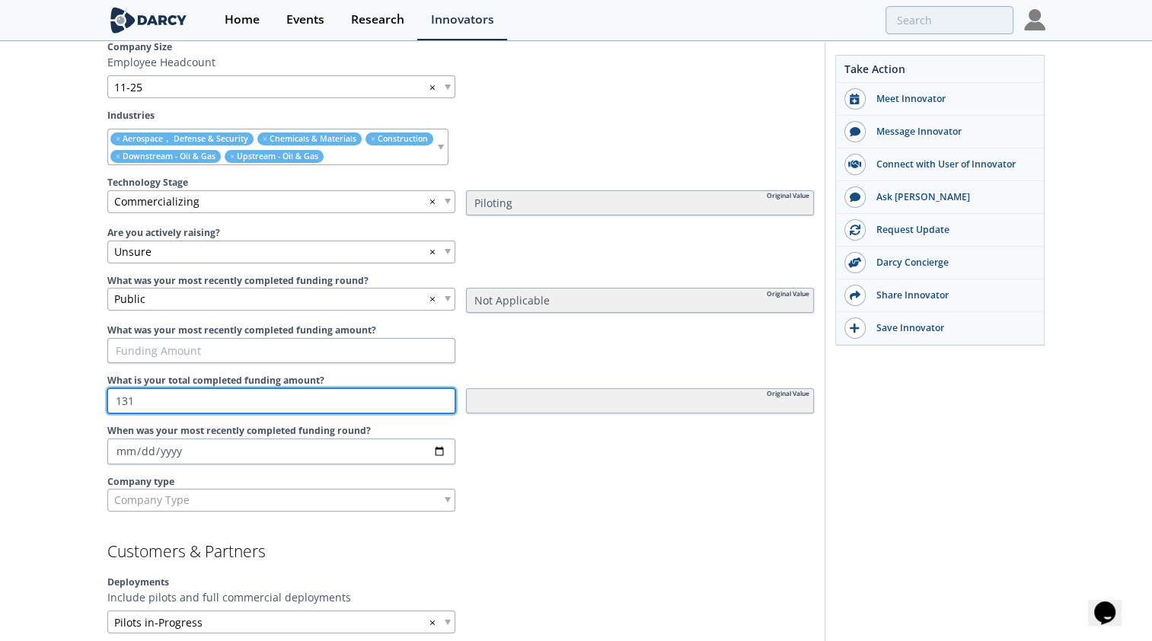
type input "130"
click at [439, 400] on input "130" at bounding box center [281, 401] width 348 height 26
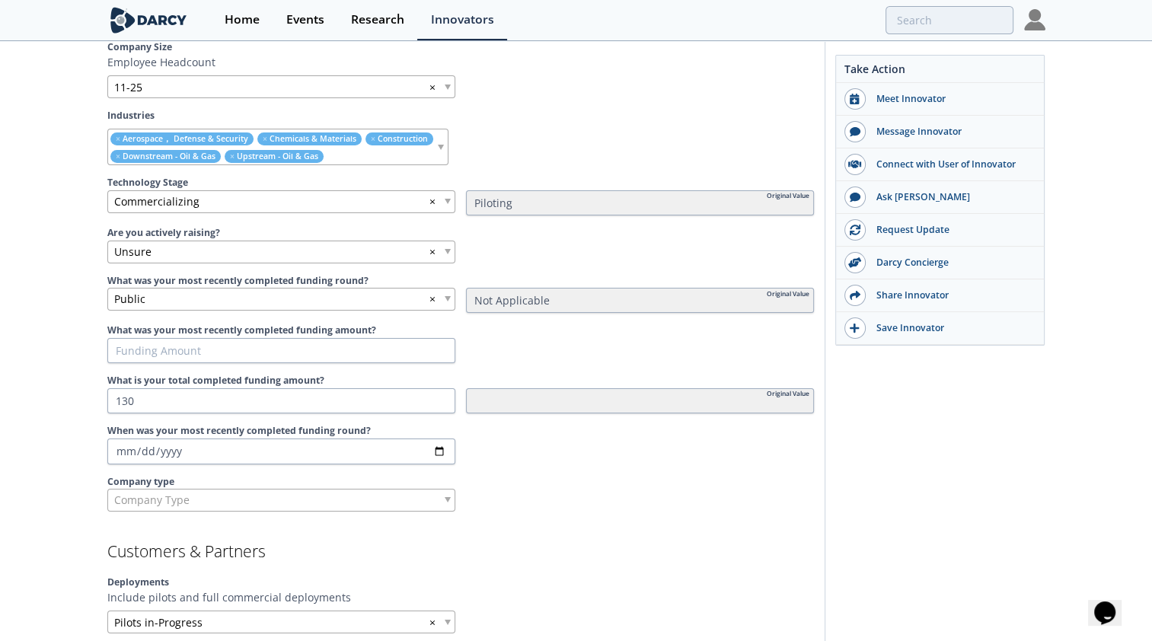
click at [515, 477] on label "Company type" at bounding box center [460, 482] width 707 height 14
click at [275, 446] on input "When was your most recently completed funding round?" at bounding box center [281, 452] width 348 height 26
click at [443, 445] on input "When was your most recently completed funding round?" at bounding box center [281, 452] width 348 height 26
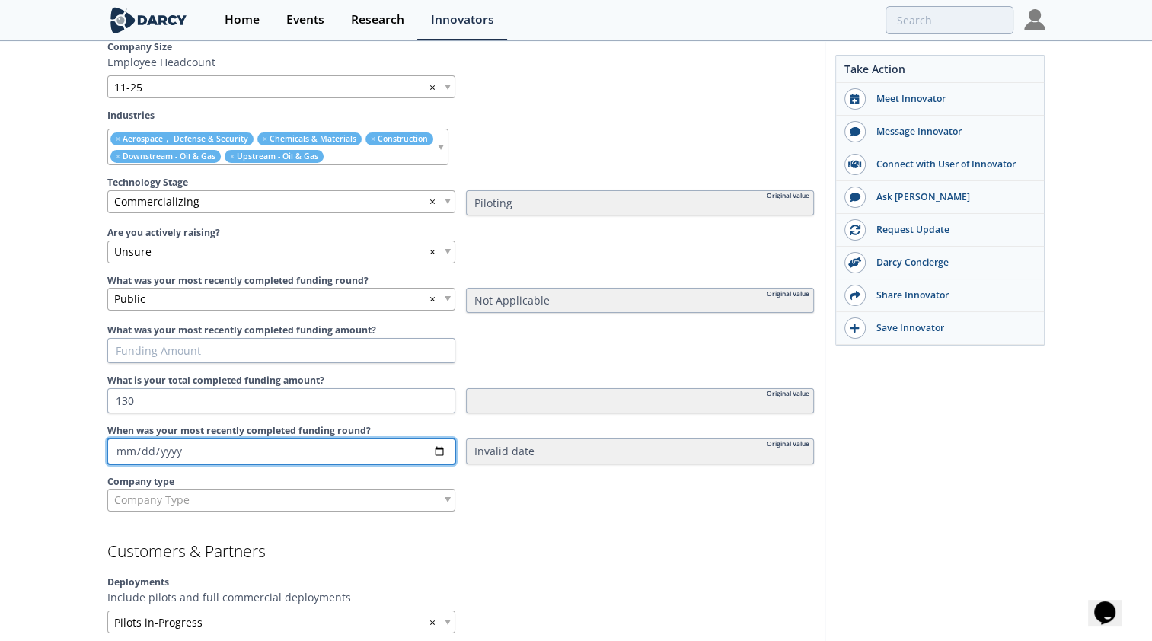
type input "[DATE]"
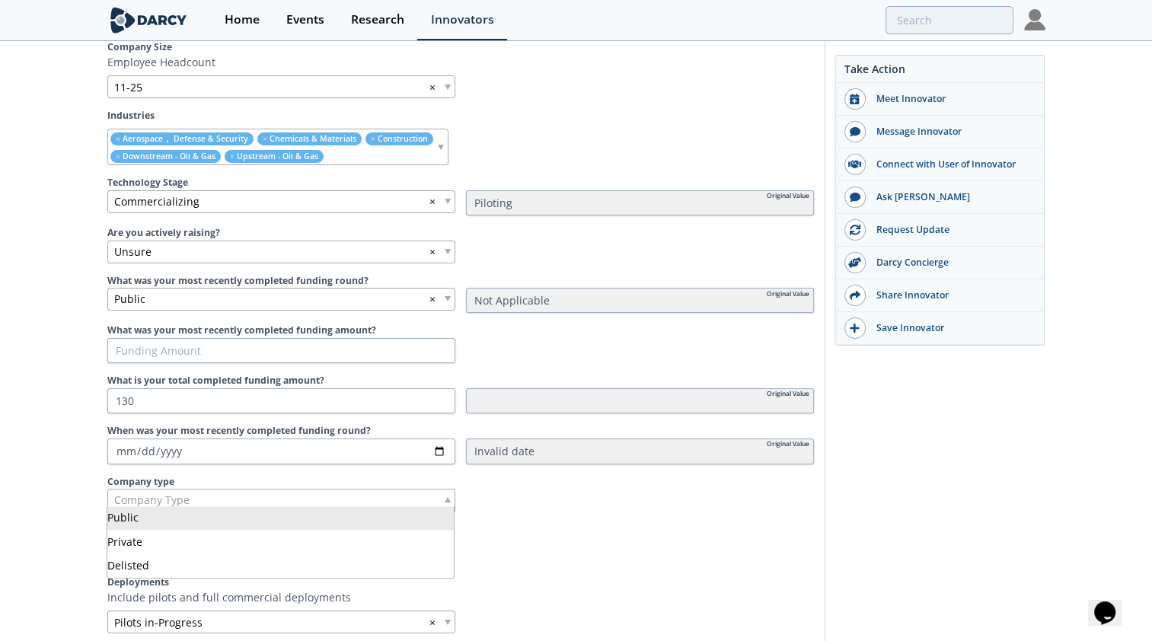
click at [247, 504] on div "Company Type" at bounding box center [281, 500] width 348 height 23
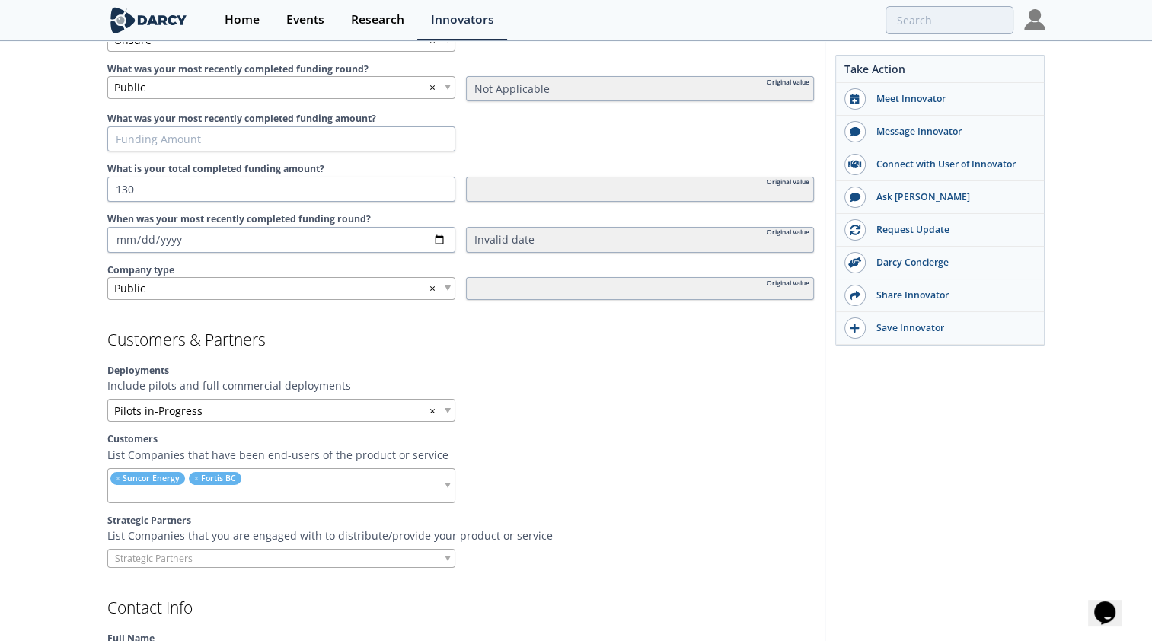
scroll to position [1066, 0]
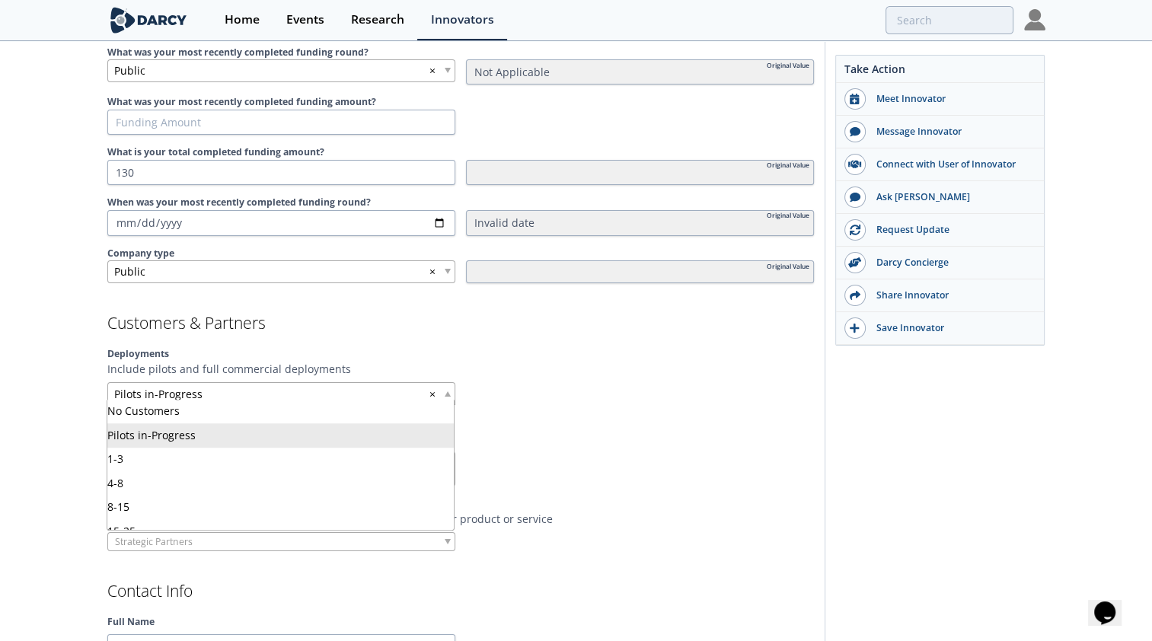
click at [282, 389] on div "Pilots in-Progress ×" at bounding box center [281, 393] width 348 height 23
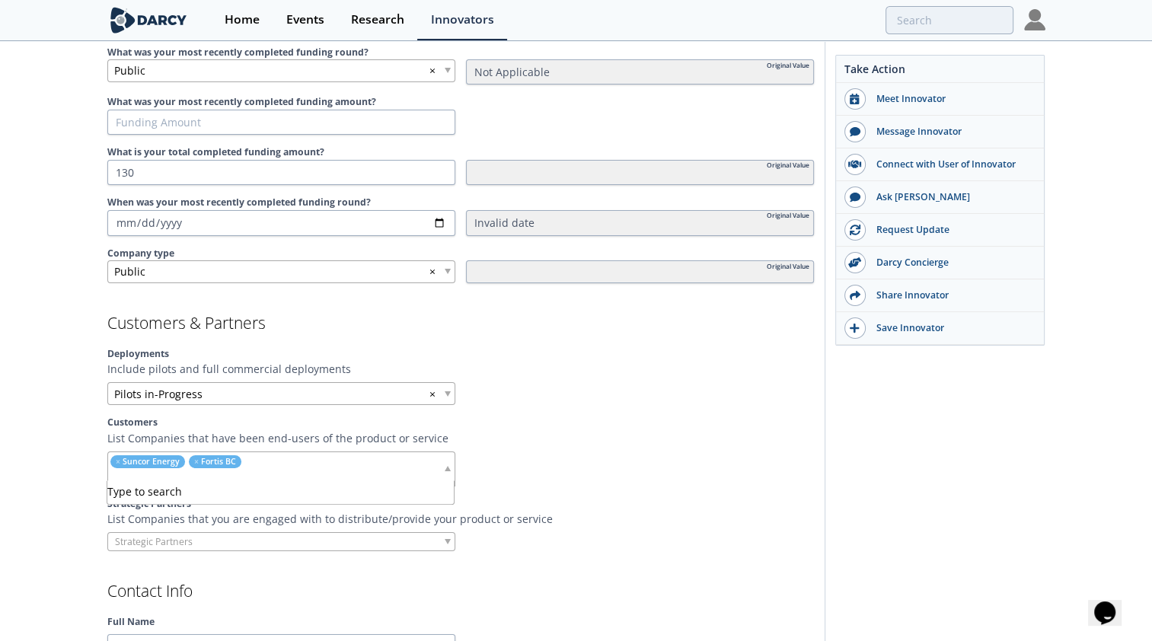
click at [343, 462] on ul "× Suncor Energy × Fortis BC" at bounding box center [233, 469] width 251 height 34
type input "p"
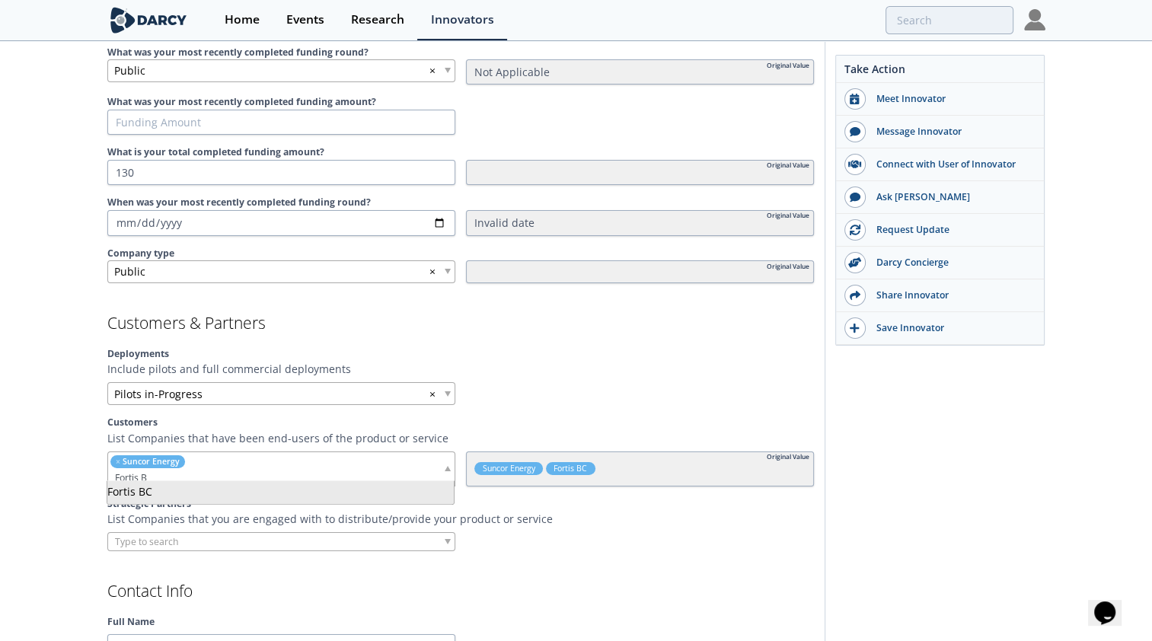
type input "Fortis B"
click at [559, 463] on span "Fortis BC" at bounding box center [571, 468] width 50 height 13
click at [576, 462] on span "Fortis BC" at bounding box center [571, 468] width 50 height 13
click at [244, 471] on input "search" at bounding box center [205, 478] width 194 height 16
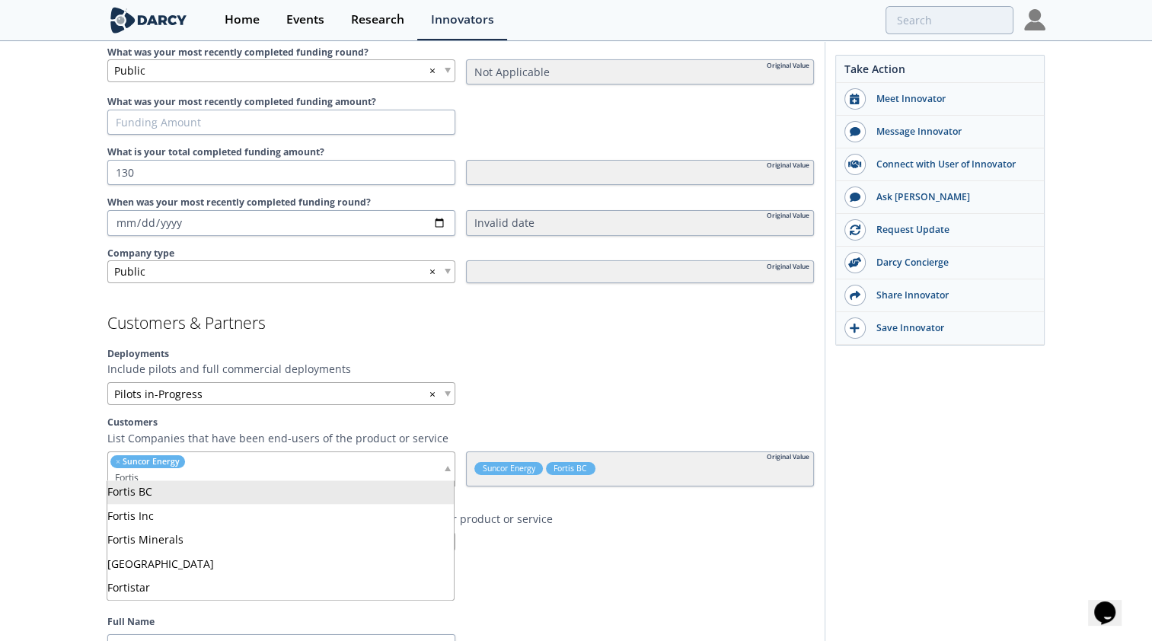
type input "Fortis"
click at [186, 470] on input "search" at bounding box center [194, 478] width 172 height 16
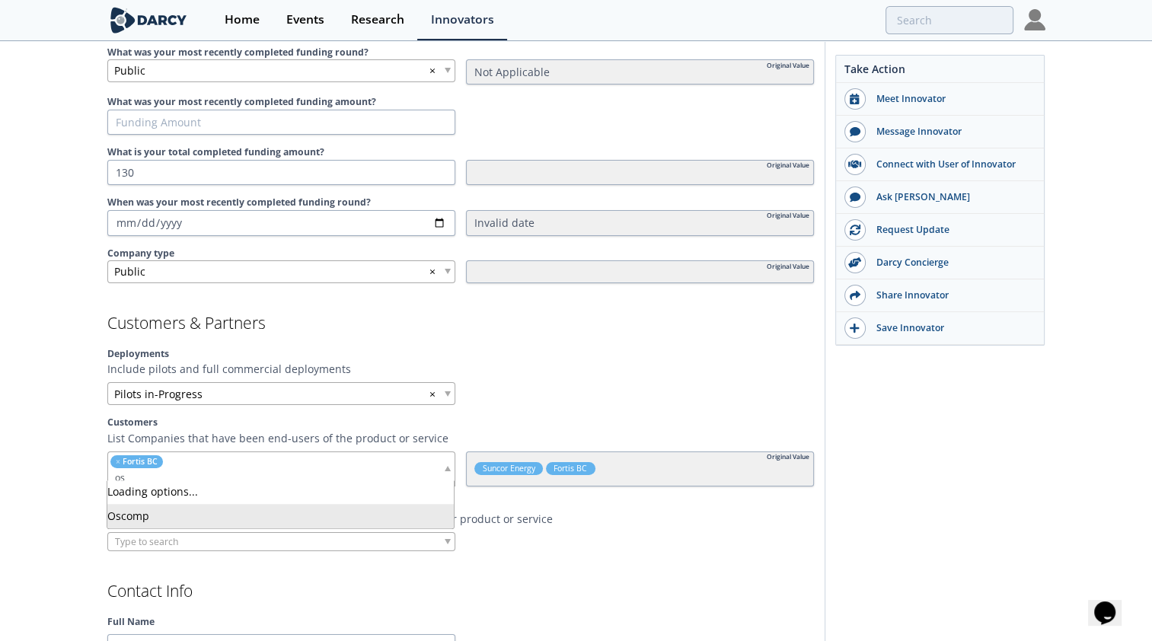
type input "o"
type input "posco"
type input "engie"
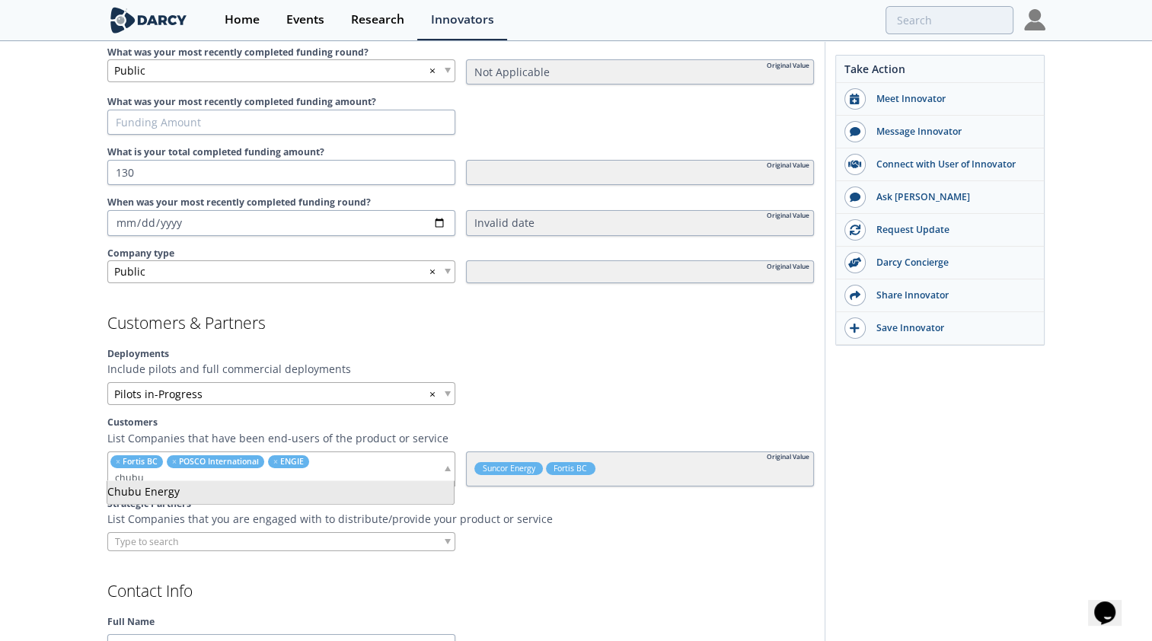
type input "chubu"
type input "c"
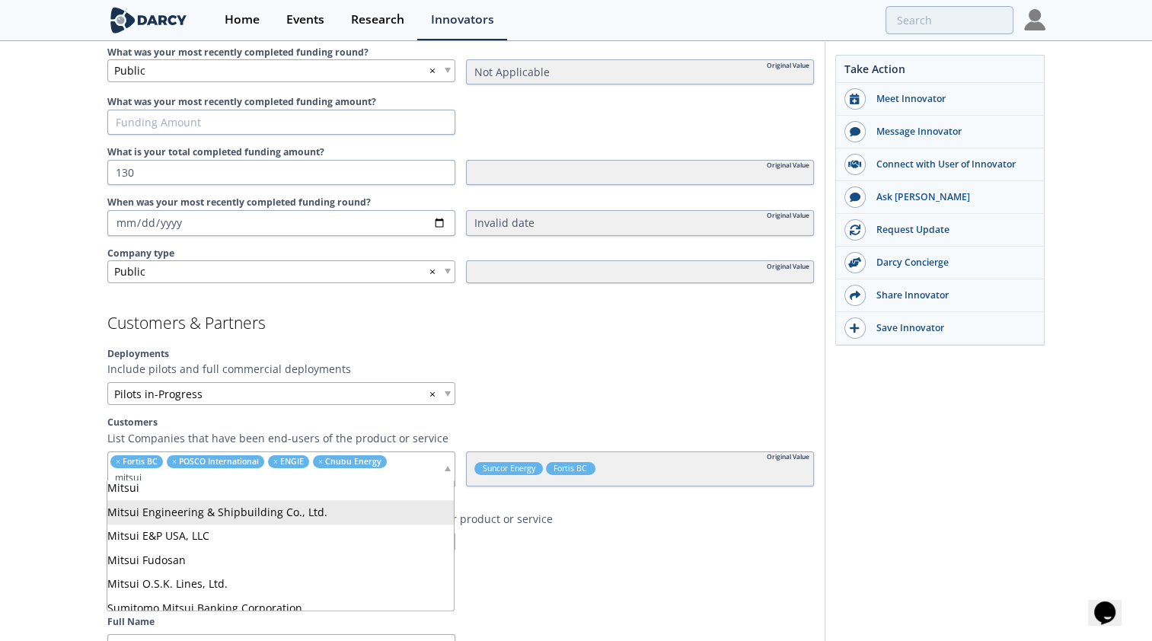
scroll to position [0, 0]
type input "mitsui"
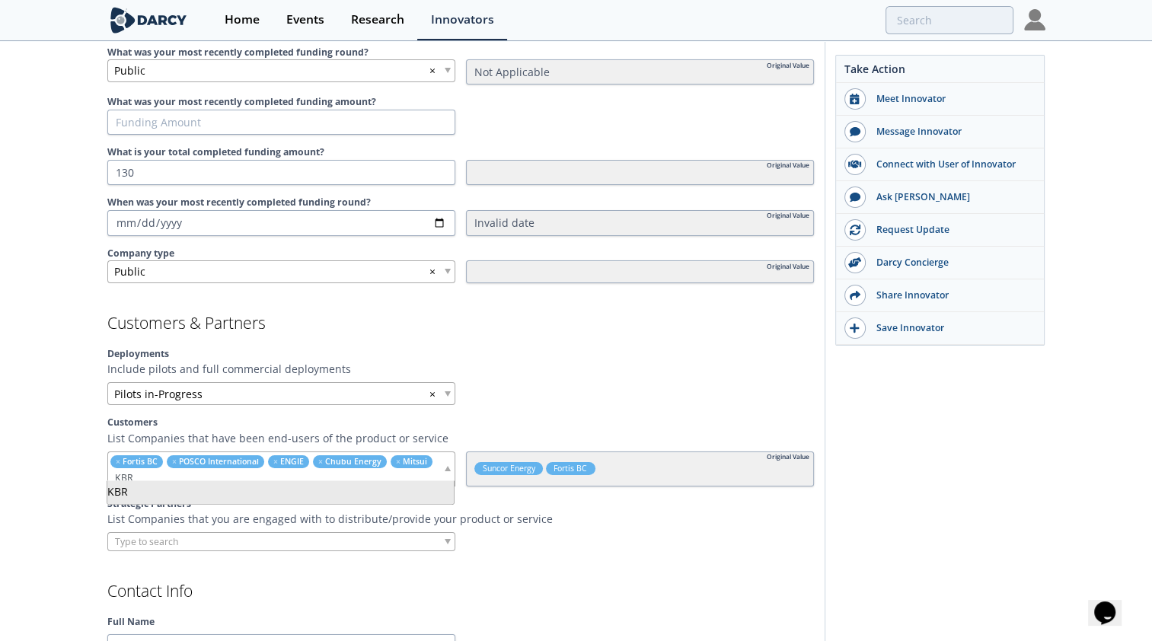
type input "KBR"
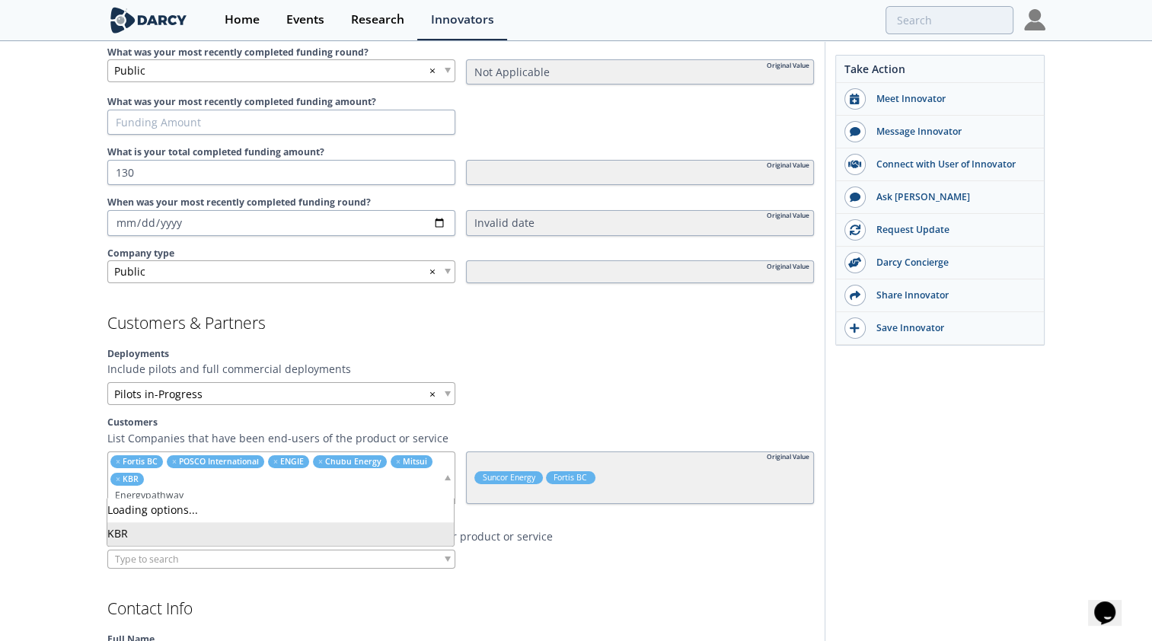
type input "Energypathways"
click at [432, 489] on input "search" at bounding box center [275, 495] width 334 height 16
type input "a"
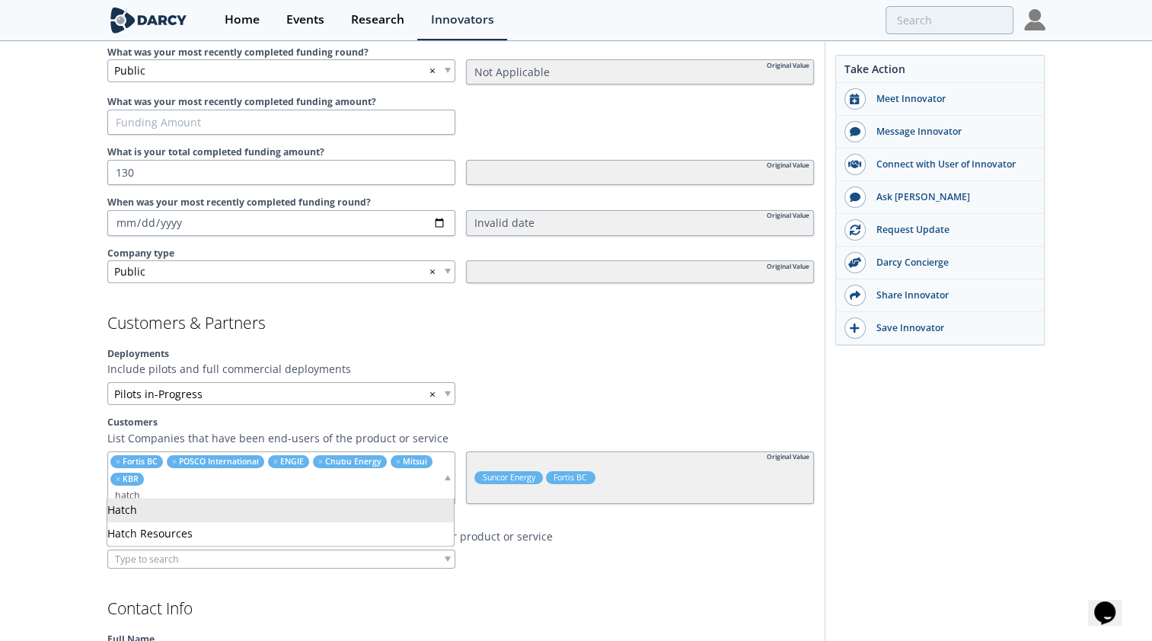
type input "hatch"
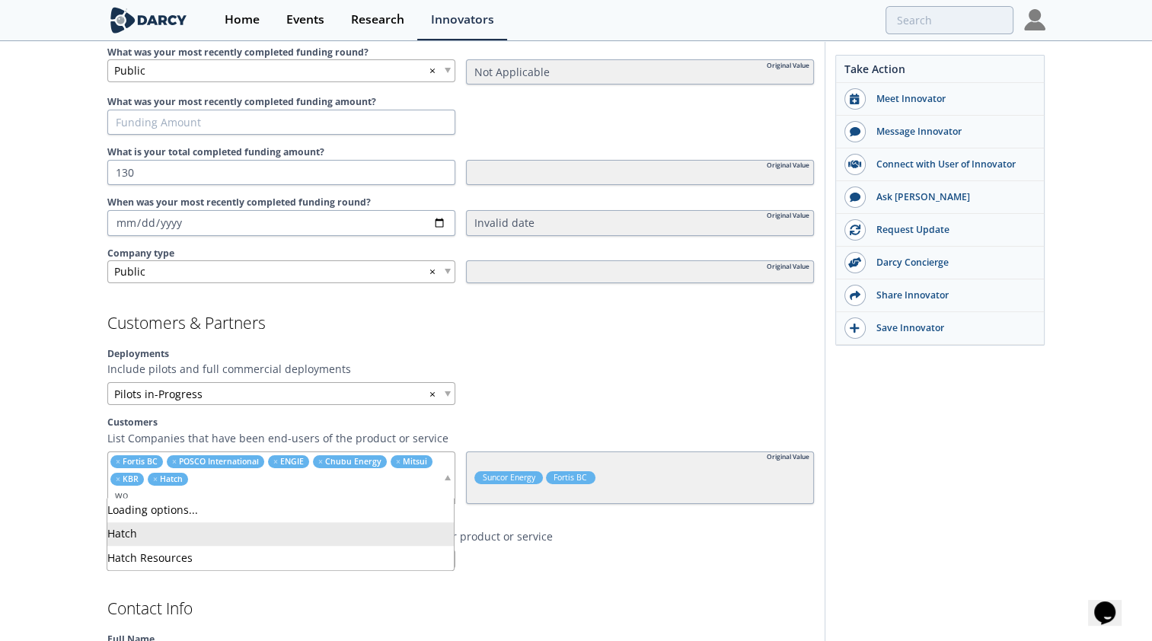
type input "w"
type input "H"
click at [413, 550] on div at bounding box center [281, 559] width 348 height 19
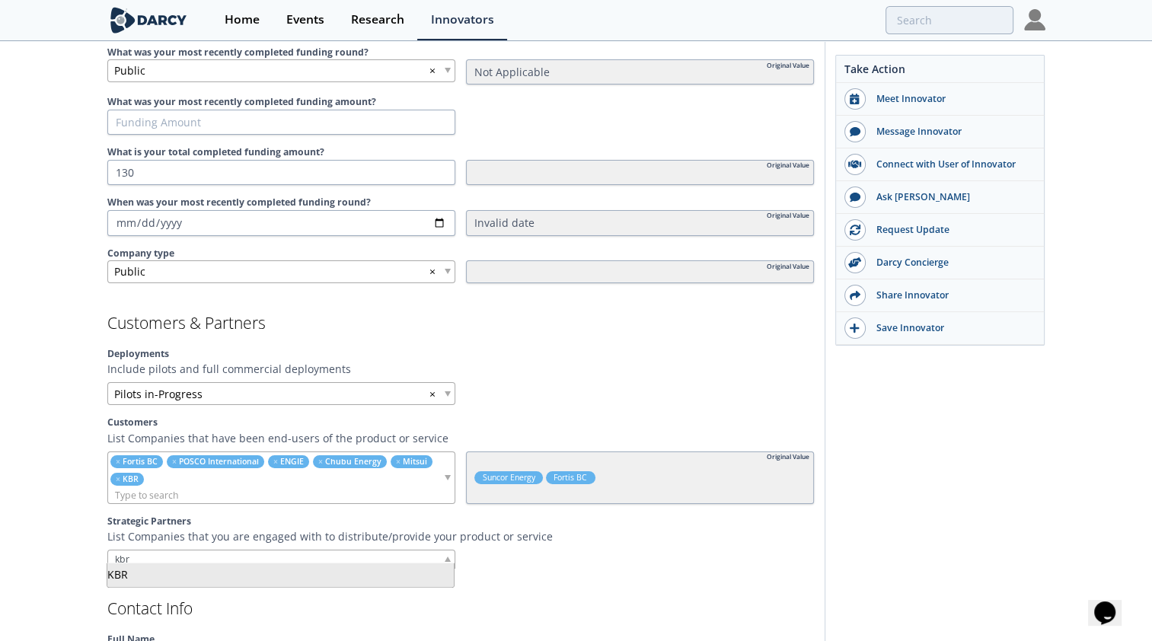
type input "kbr"
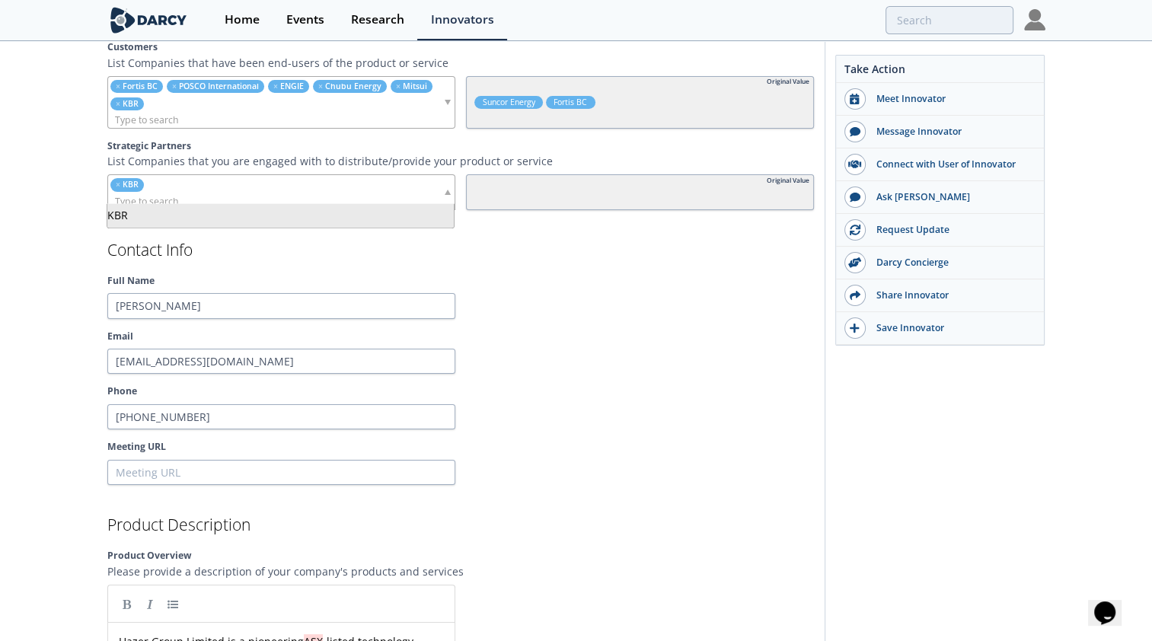
scroll to position [1447, 0]
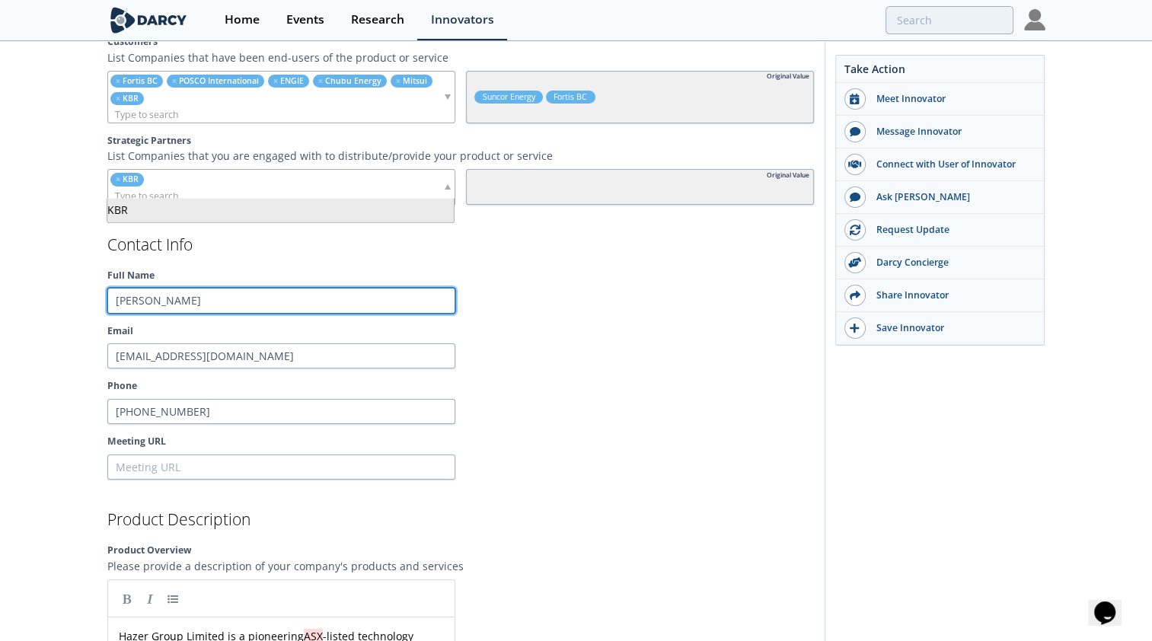
drag, startPoint x: 181, startPoint y: 291, endPoint x: 76, endPoint y: 295, distance: 104.4
click at [76, 295] on div "Hazer Group The HAZER Process enables the effective conversion of natural gas, …" at bounding box center [576, 621] width 1152 height 4050
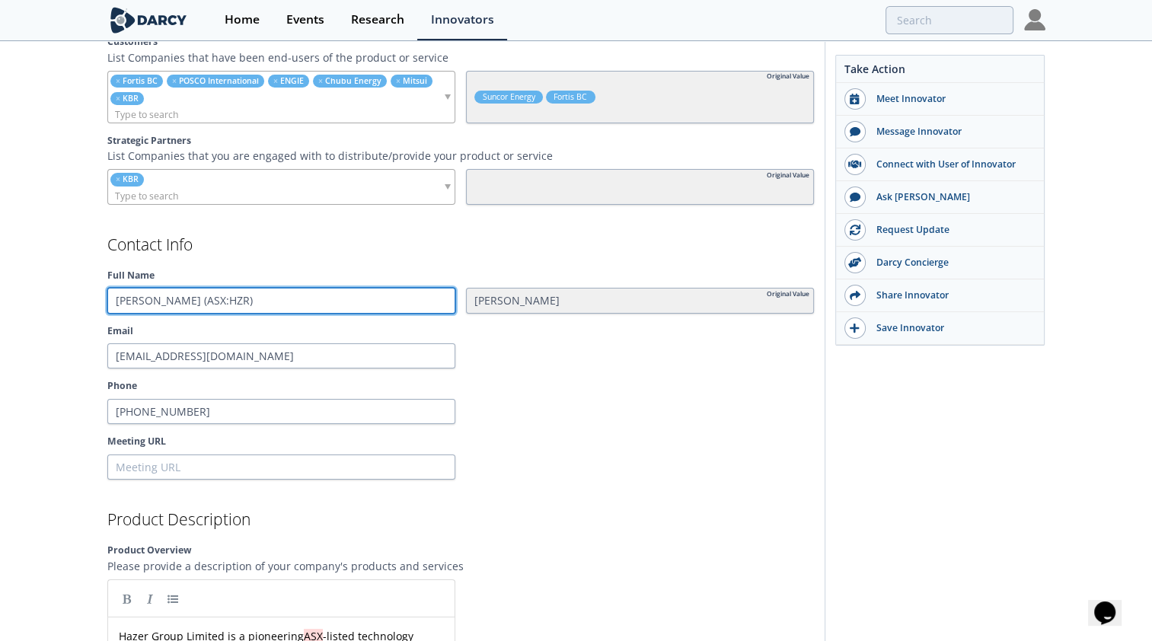
drag, startPoint x: 239, startPoint y: 292, endPoint x: 177, endPoint y: 292, distance: 61.7
click at [177, 292] on input "[PERSON_NAME] (ASX:HZR)" at bounding box center [281, 301] width 348 height 26
type input "[PERSON_NAME]"
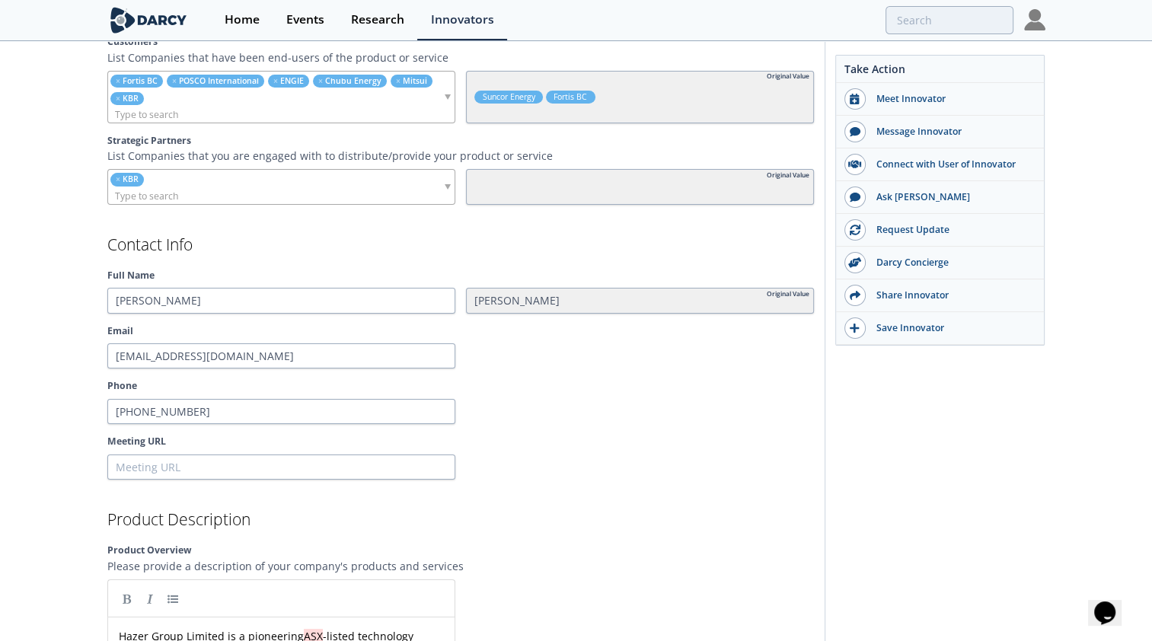
drag, startPoint x: 37, startPoint y: 340, endPoint x: 46, endPoint y: 340, distance: 9.1
click at [36, 340] on div "Hazer Group The HAZER Process enables the effective conversion of natural gas, …" at bounding box center [576, 621] width 1152 height 4050
click at [136, 350] on input "[EMAIL_ADDRESS][DOMAIN_NAME]" at bounding box center [281, 356] width 348 height 26
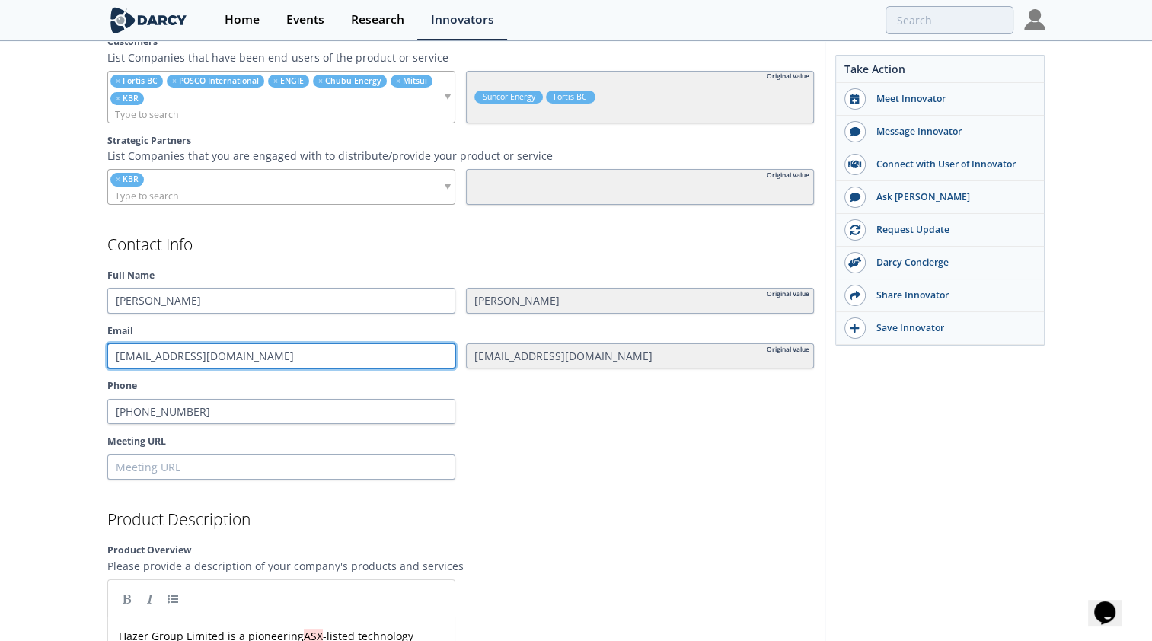
type input "[EMAIL_ADDRESS][DOMAIN_NAME]"
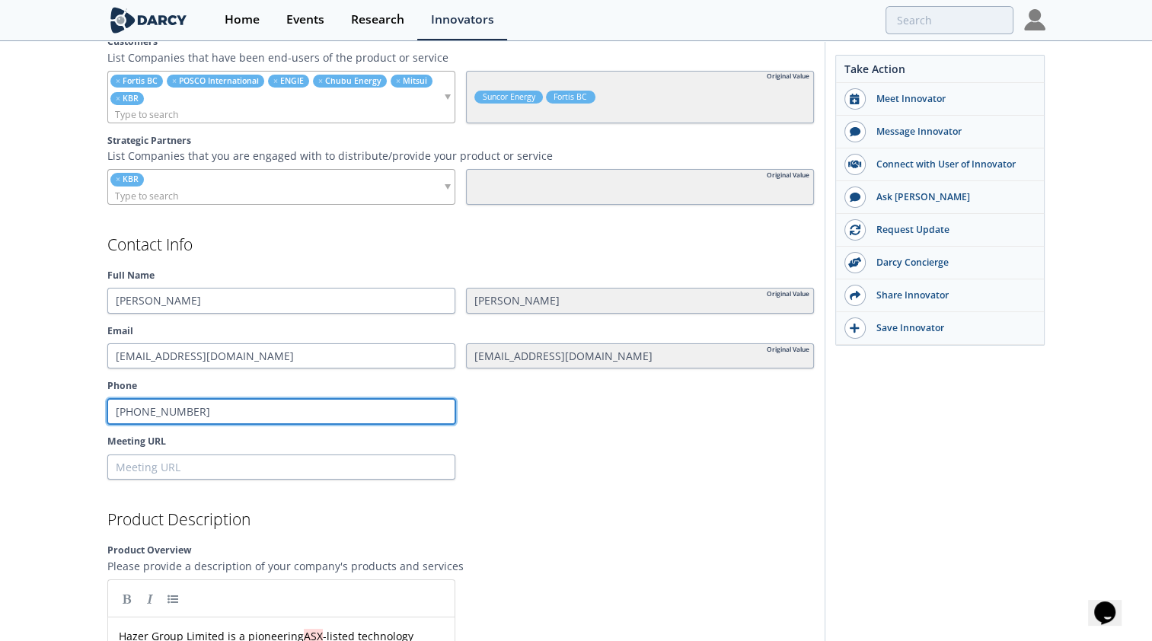
drag, startPoint x: 229, startPoint y: 405, endPoint x: 85, endPoint y: 401, distance: 144.8
click at [85, 401] on div "Hazer Group The HAZER Process enables the effective conversion of natural gas, …" at bounding box center [576, 621] width 1152 height 4050
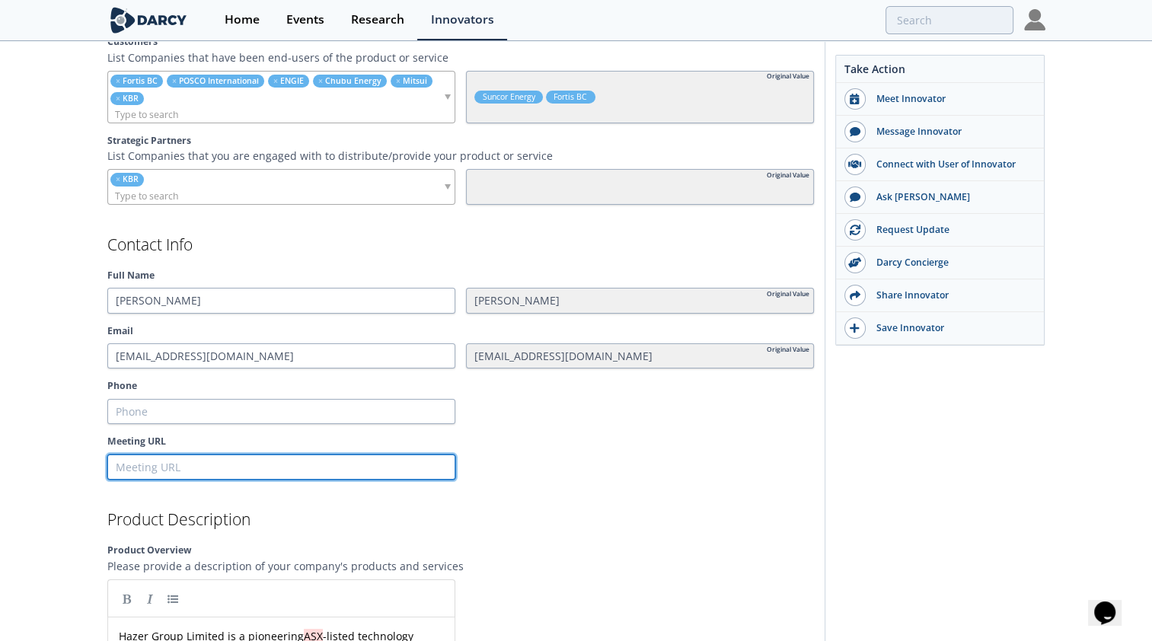
click at [184, 456] on input "Meeting URL" at bounding box center [281, 468] width 348 height 26
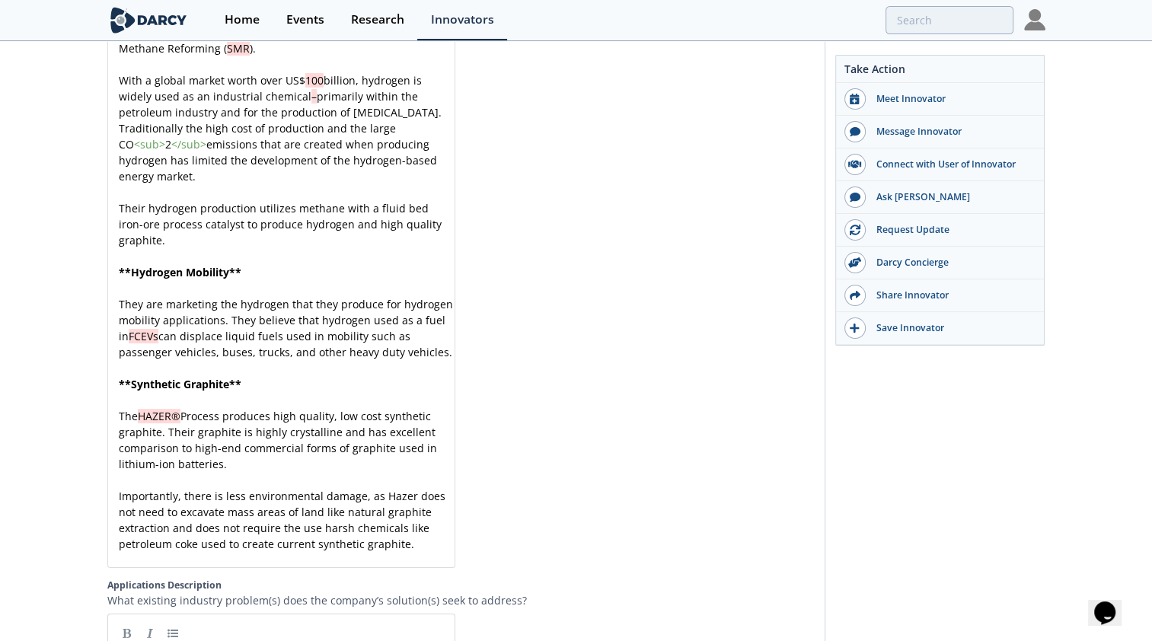
scroll to position [2285, 0]
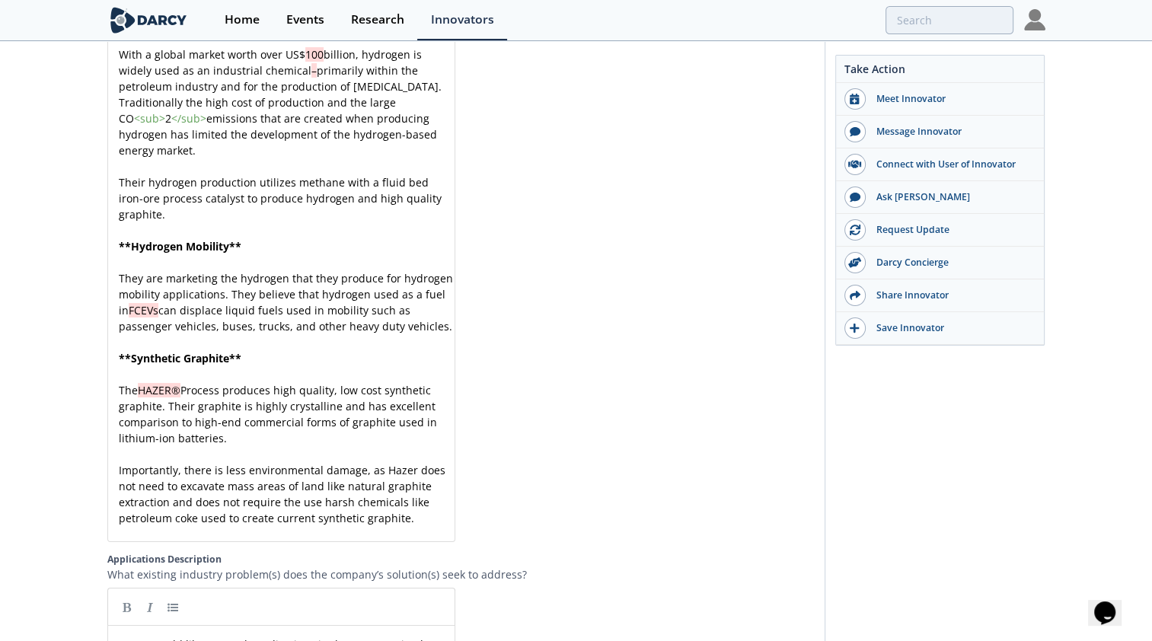
click at [176, 242] on div "xxxxxxxxxx Hazer Group Limited is a pioneering ASX -listed technology developme…" at bounding box center [287, 167] width 343 height 752
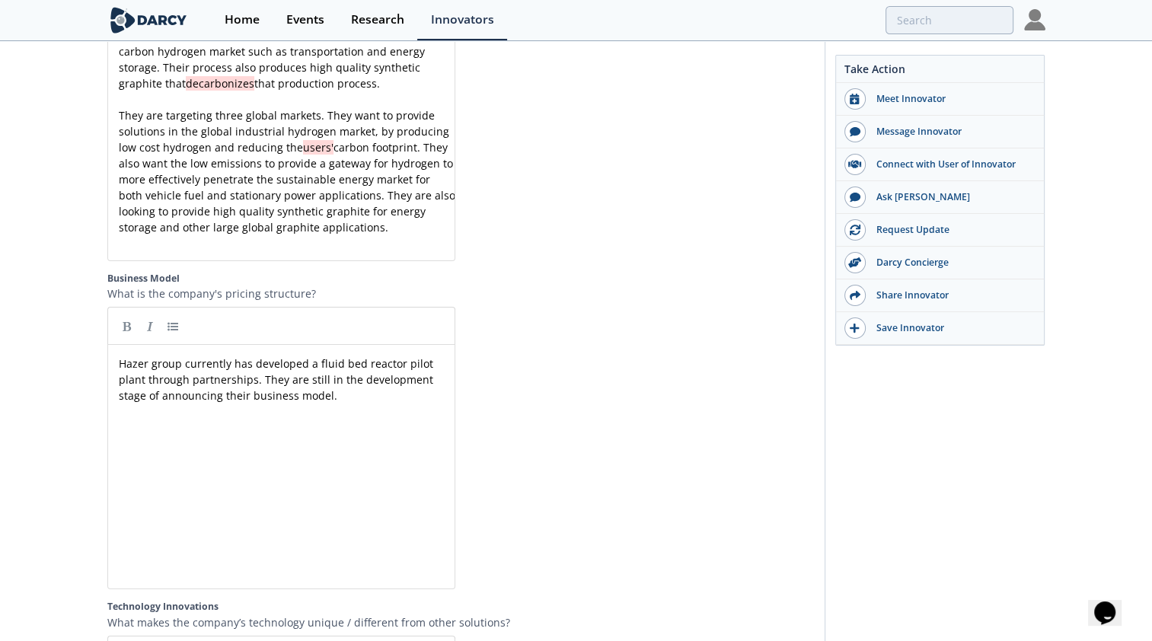
scroll to position [5, 0]
click at [184, 366] on div "xxxxxxxxxx Hazer group currently has developed a fluid bed reactor pilot plant …" at bounding box center [287, 380] width 343 height 48
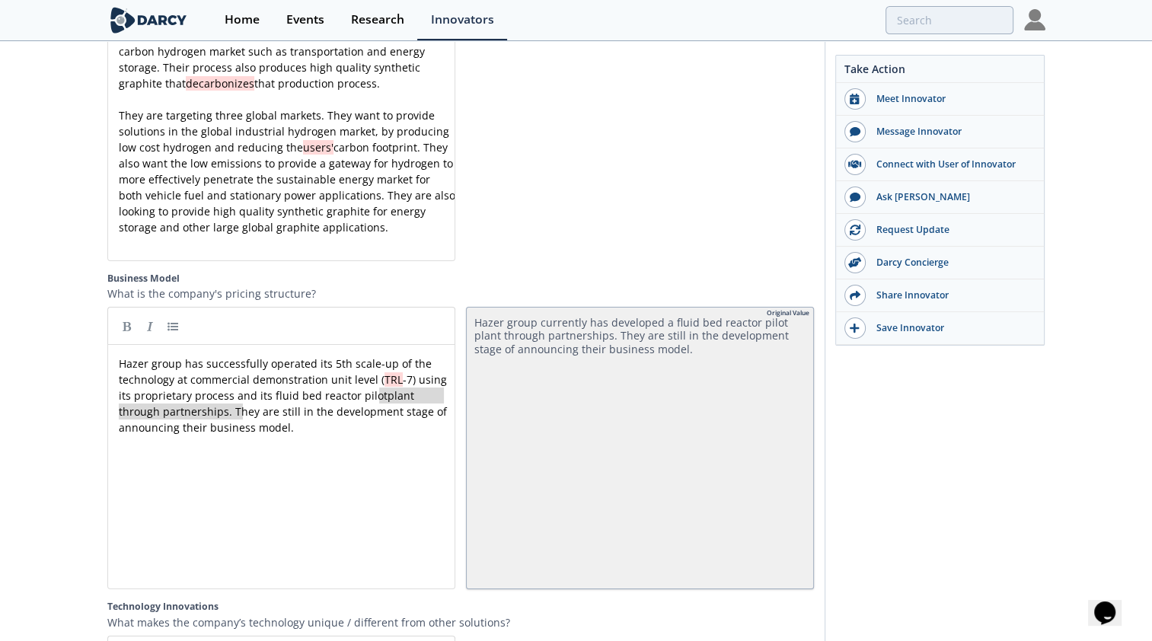
type textarea "plant through partnerships"
drag, startPoint x: 380, startPoint y: 401, endPoint x: 238, endPoint y: 422, distance: 144.0
type textarea "They are still in the development stage of announcing their business model."
drag, startPoint x: 155, startPoint y: 434, endPoint x: 411, endPoint y: 398, distance: 257.8
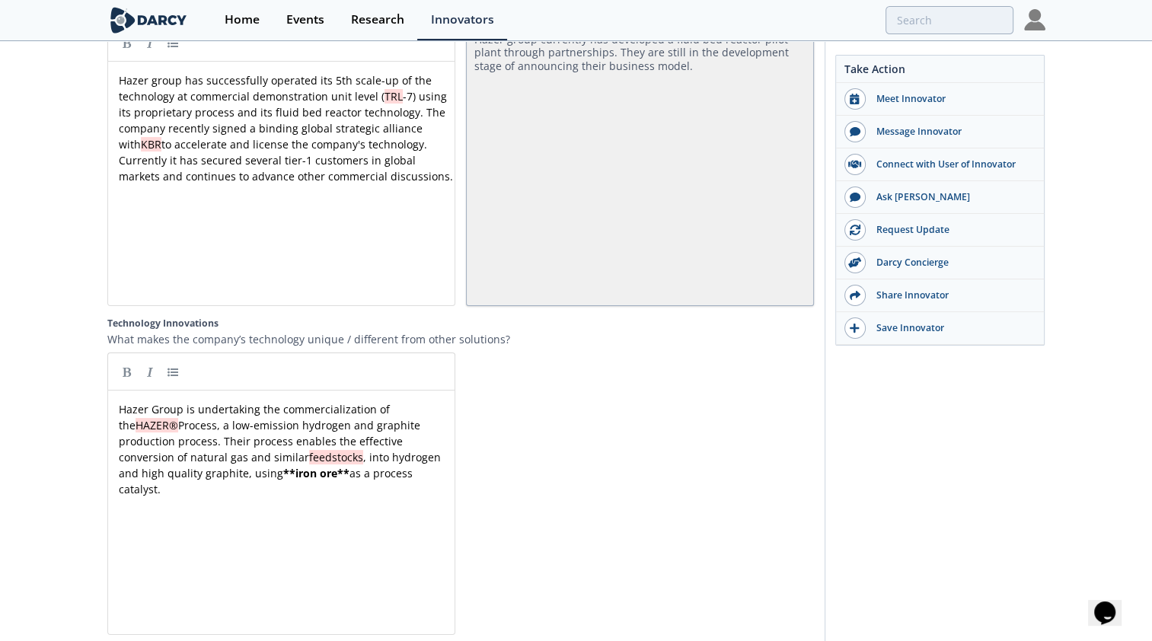
scroll to position [3199, 0]
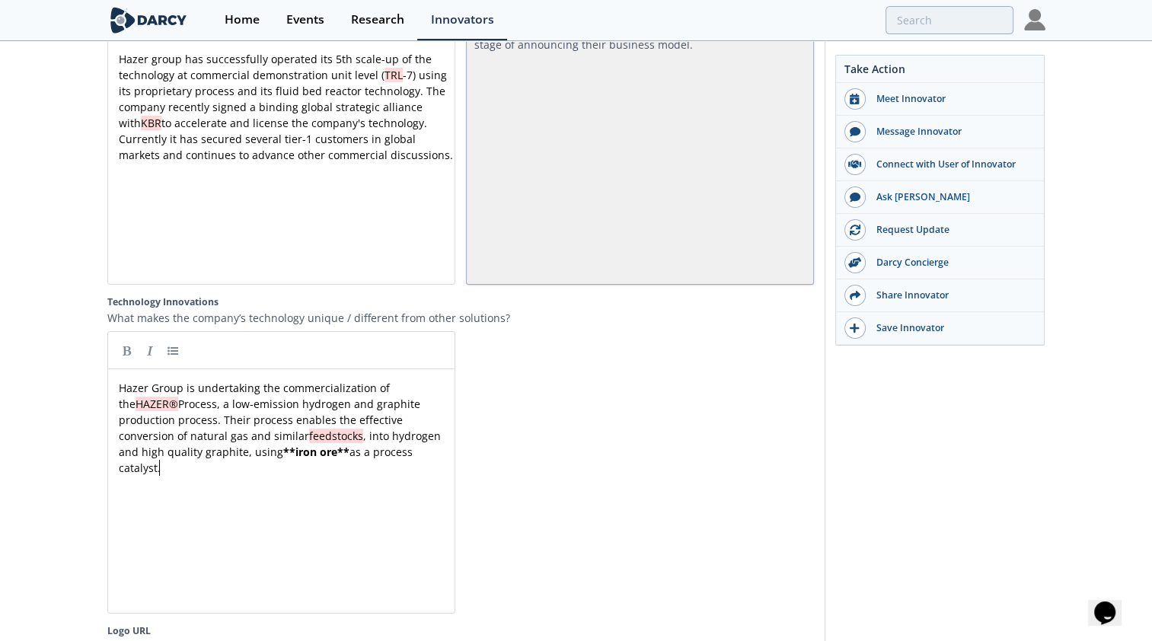
click at [168, 470] on pre "Hazer Group is undertaking the commercialization of the HAZER® Process, a low-e…" at bounding box center [287, 428] width 343 height 96
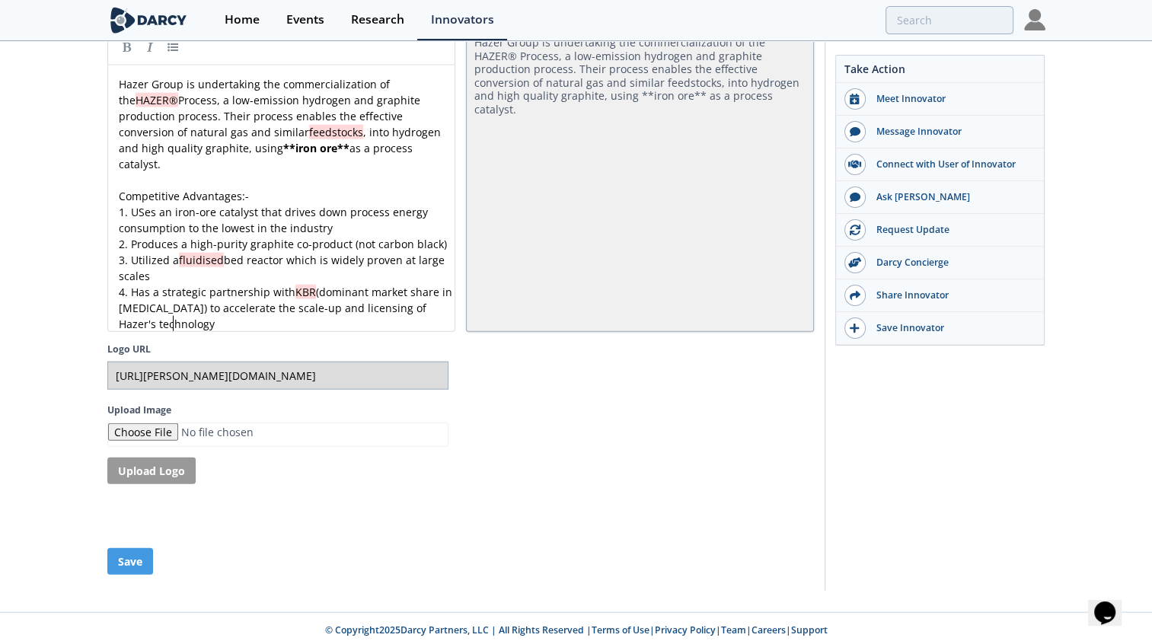
scroll to position [3504, 0]
click at [139, 571] on button "Save" at bounding box center [130, 561] width 46 height 27
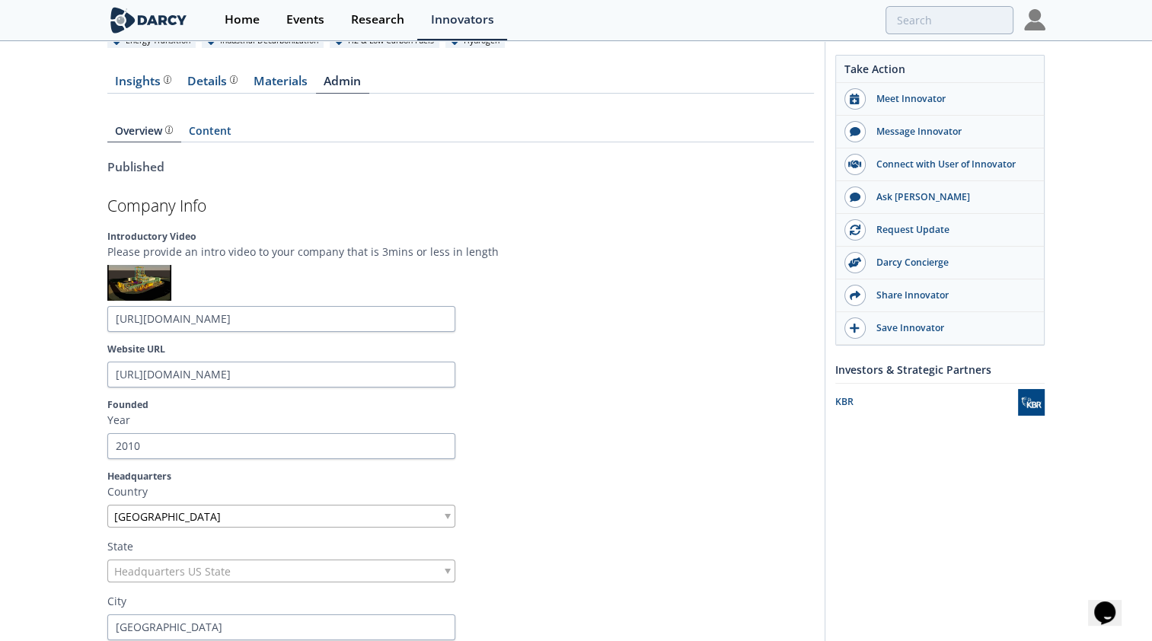
scroll to position [0, 0]
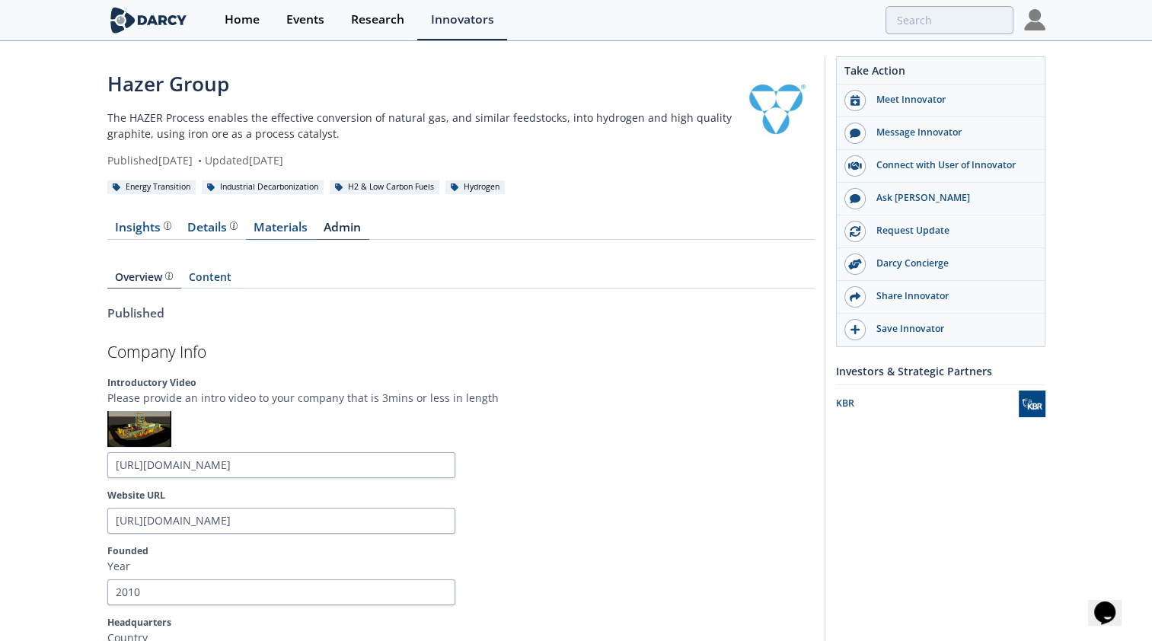
click at [286, 227] on link "Materials" at bounding box center [281, 231] width 70 height 18
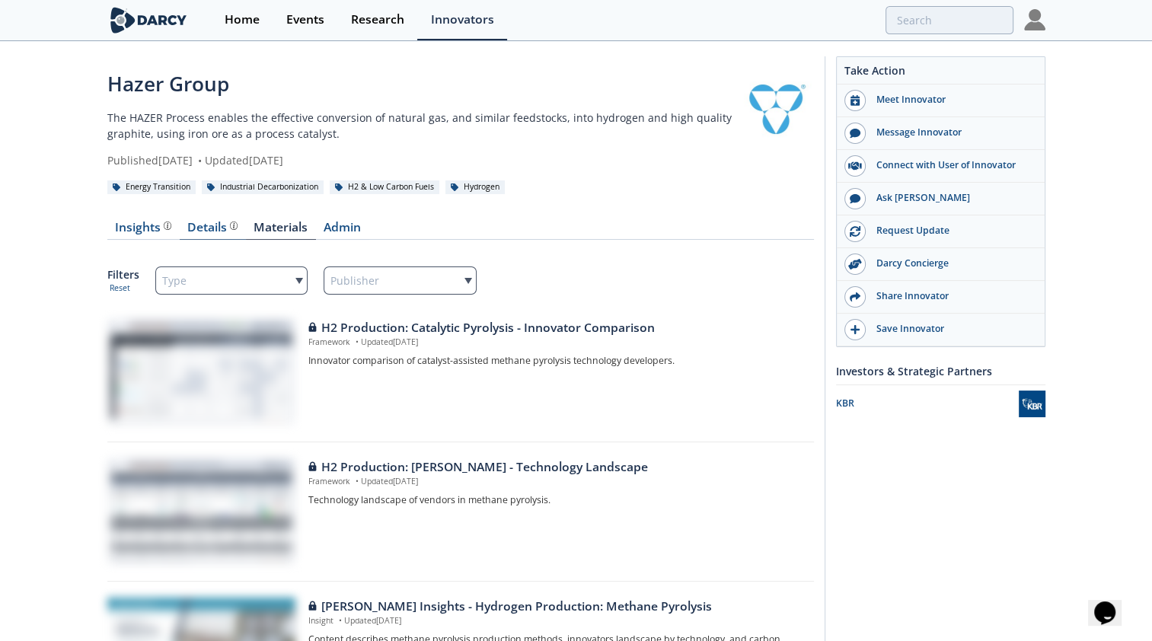
click at [222, 227] on div "Details" at bounding box center [212, 228] width 50 height 12
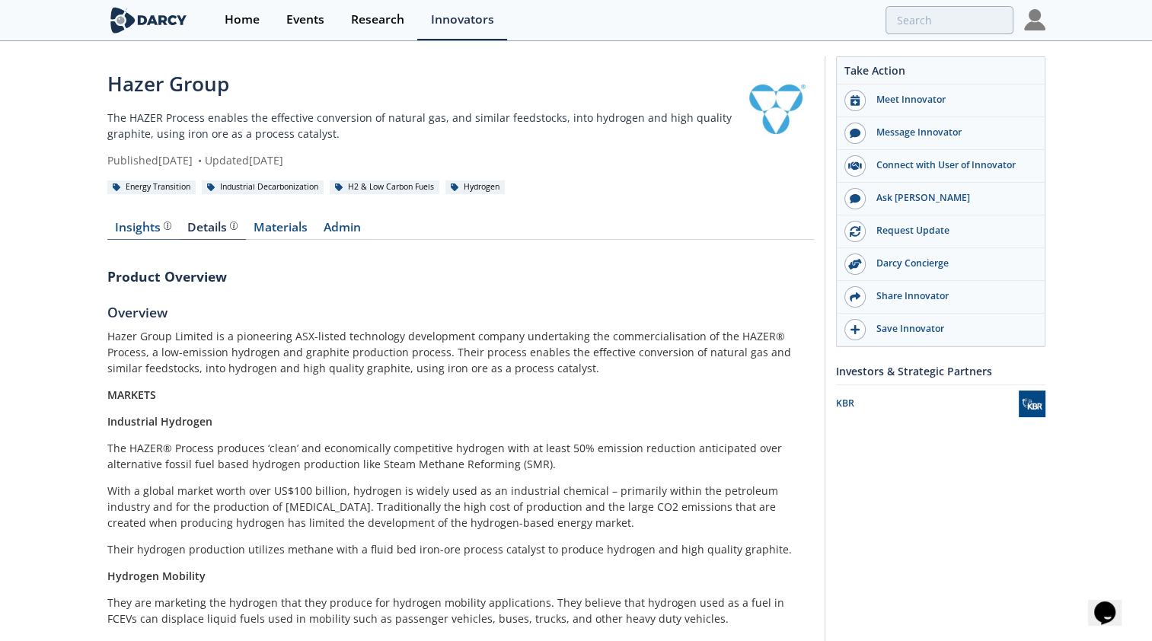
click at [134, 232] on div "Insights" at bounding box center [143, 228] width 56 height 12
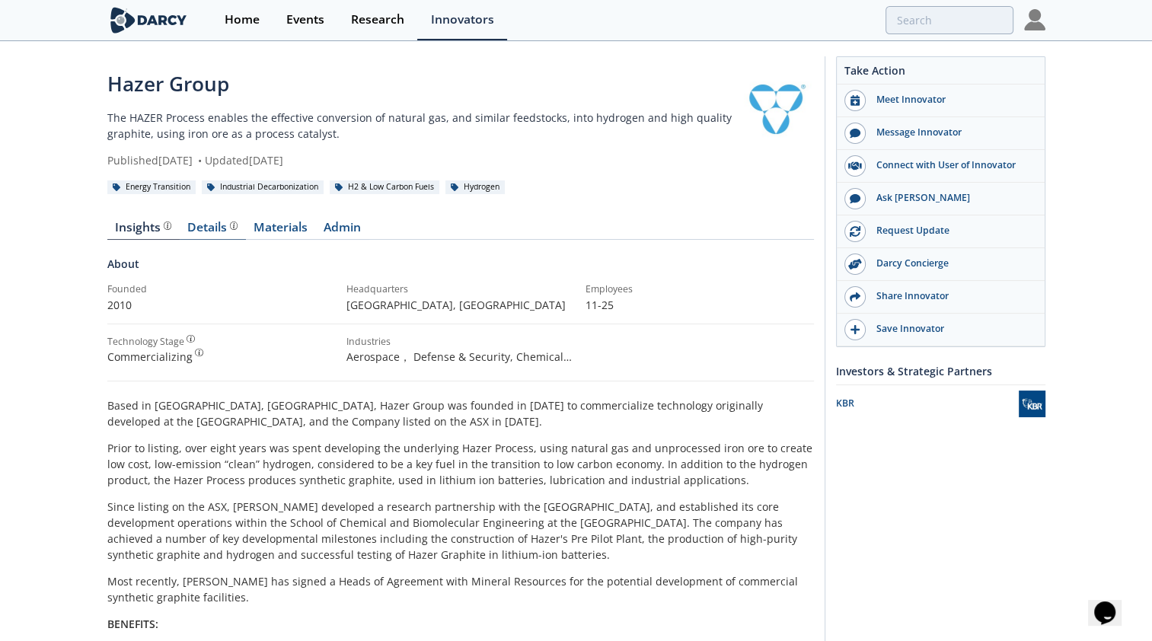
click at [206, 231] on div "Details" at bounding box center [212, 228] width 50 height 12
